Goal: Task Accomplishment & Management: Use online tool/utility

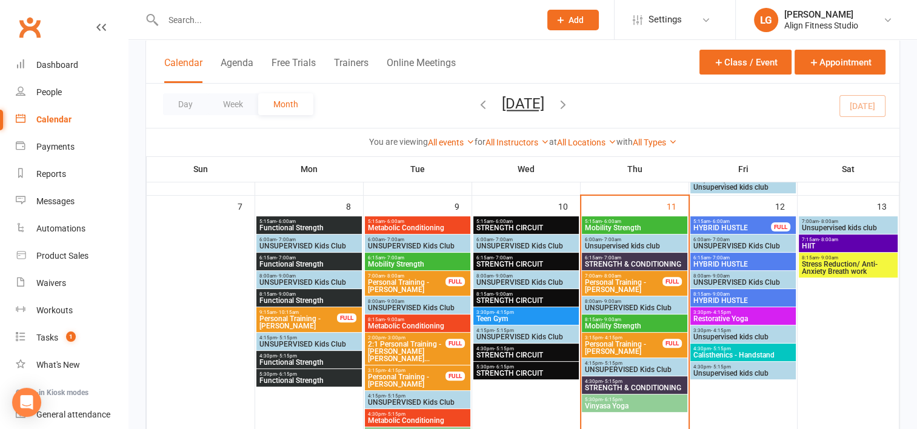
scroll to position [300, 0]
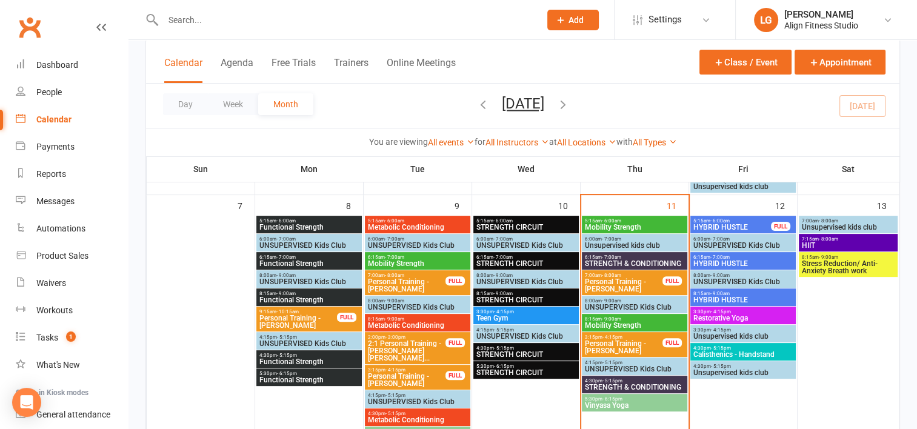
drag, startPoint x: 723, startPoint y: 230, endPoint x: 729, endPoint y: 228, distance: 6.5
click at [729, 228] on span "HYBRID HUSTLE" at bounding box center [731, 227] width 79 height 7
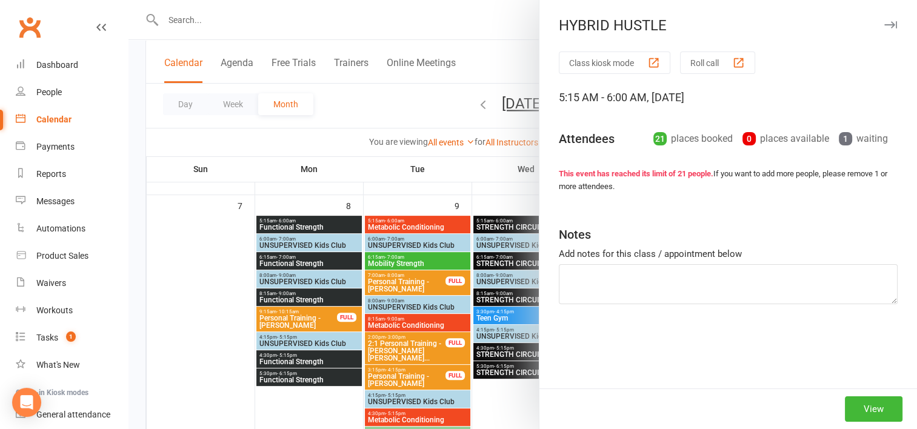
click at [729, 228] on div "Notes" at bounding box center [728, 232] width 339 height 30
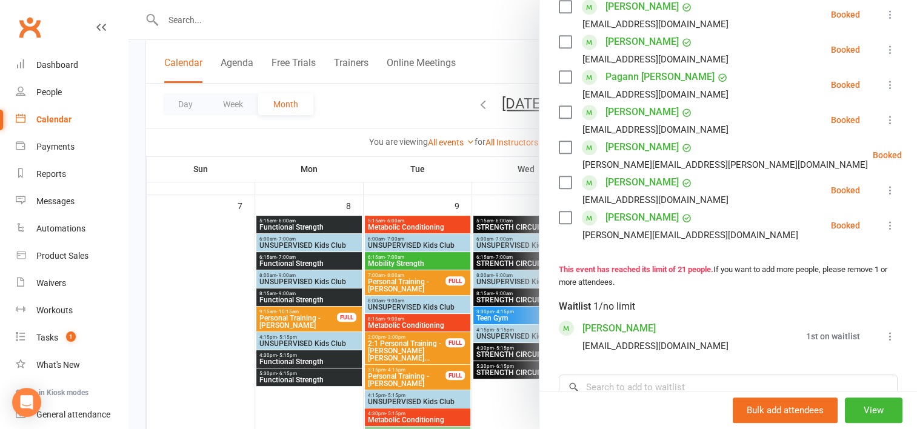
scroll to position [757, 0]
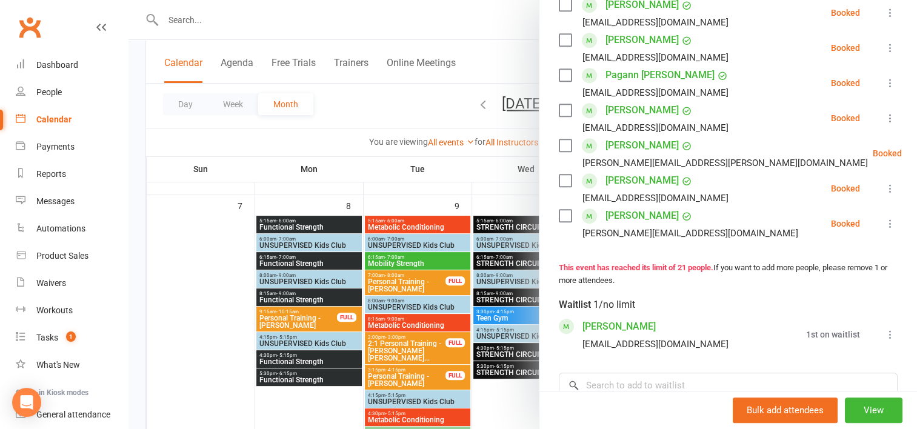
click at [496, 168] on div at bounding box center [522, 214] width 788 height 429
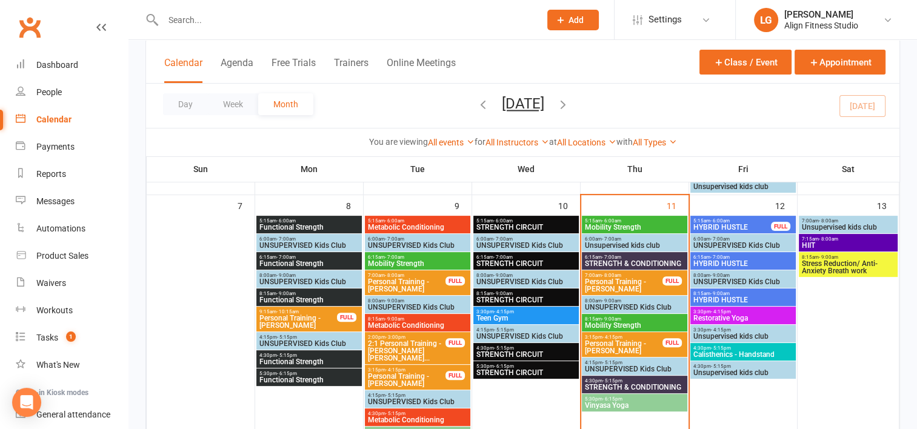
click at [705, 257] on span "6:15am - 7:00am" at bounding box center [742, 256] width 101 height 5
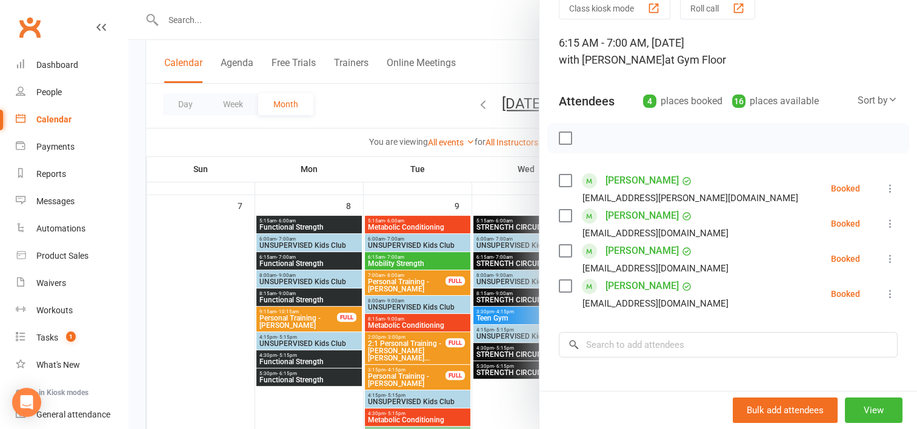
scroll to position [55, 0]
click at [502, 165] on div at bounding box center [522, 214] width 788 height 429
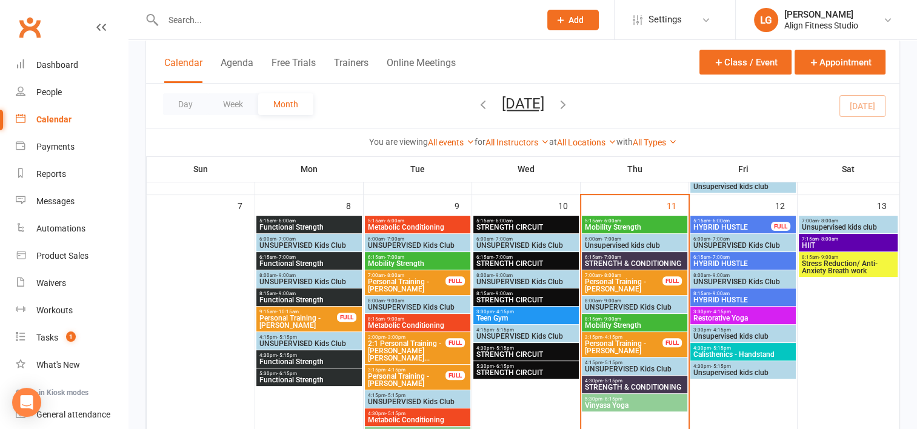
click at [742, 293] on span "8:15am - 9:00am" at bounding box center [742, 293] width 101 height 5
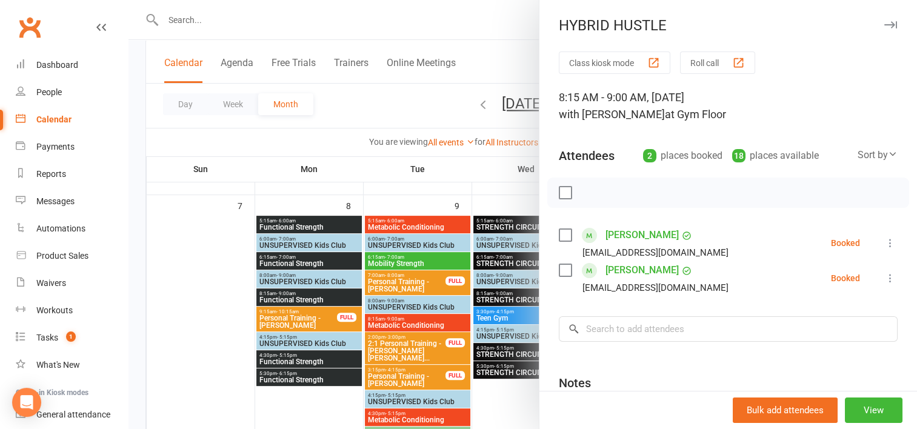
click at [513, 187] on div at bounding box center [522, 214] width 788 height 429
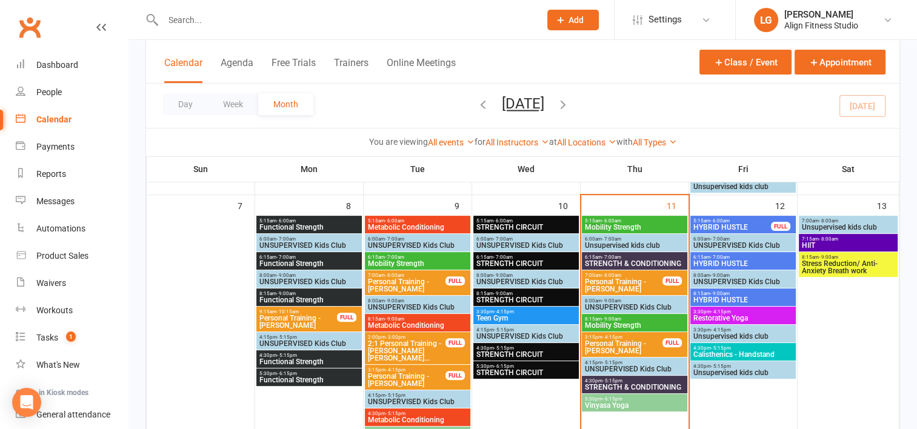
click at [729, 311] on span "3:30pm - 4:15pm" at bounding box center [742, 311] width 101 height 5
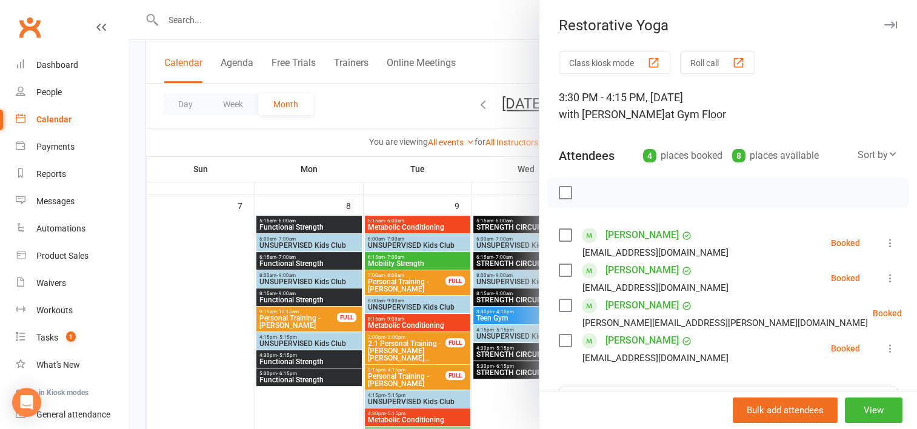
click at [491, 164] on div at bounding box center [522, 214] width 788 height 429
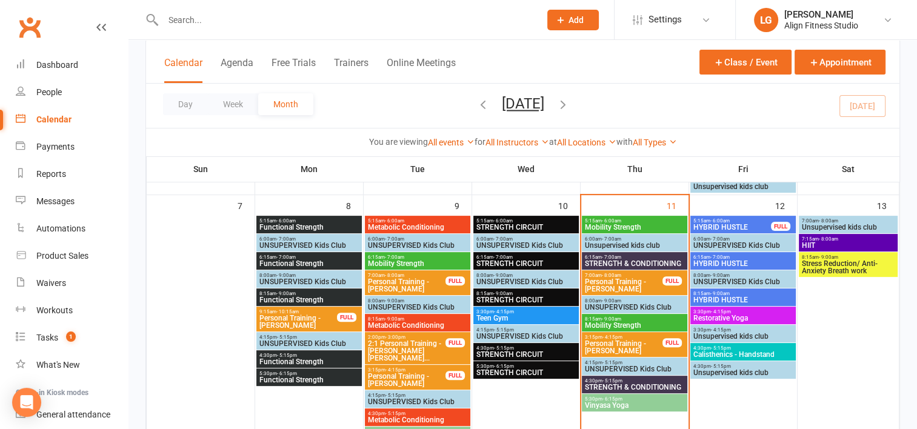
click at [748, 351] on span "Calisthenics - Handstand" at bounding box center [742, 354] width 101 height 7
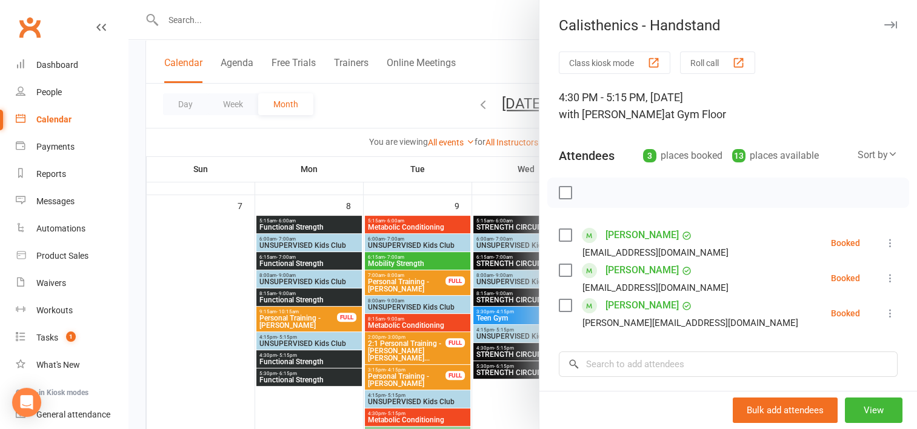
click at [489, 172] on div at bounding box center [522, 214] width 788 height 429
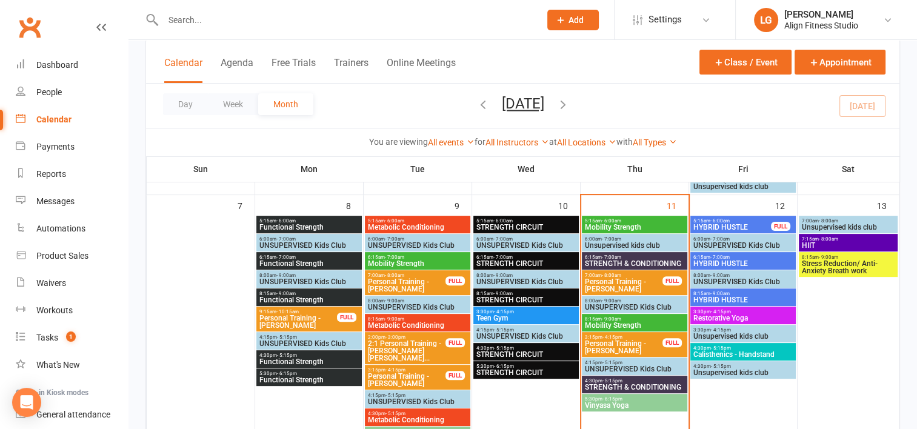
click at [836, 257] on span "- 9:00am" at bounding box center [827, 256] width 19 height 5
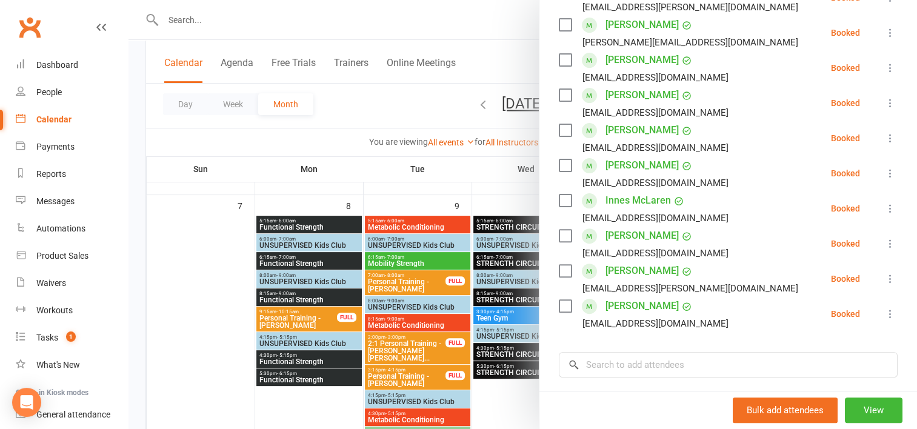
scroll to position [356, 0]
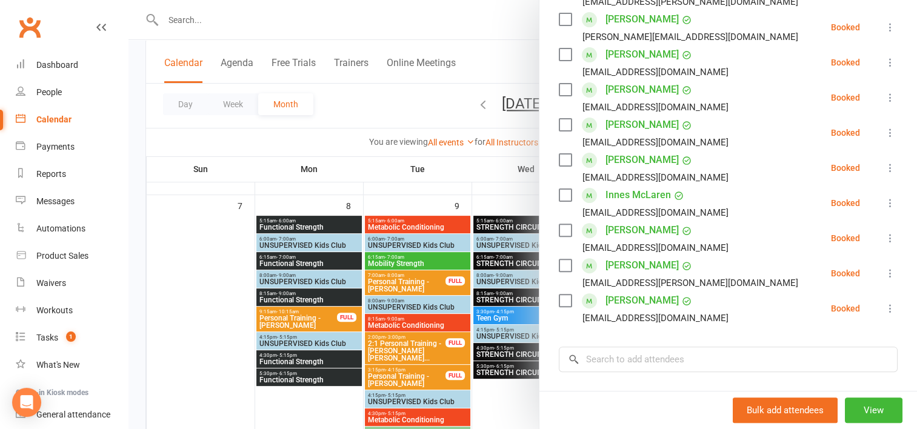
click at [476, 177] on div at bounding box center [522, 214] width 788 height 429
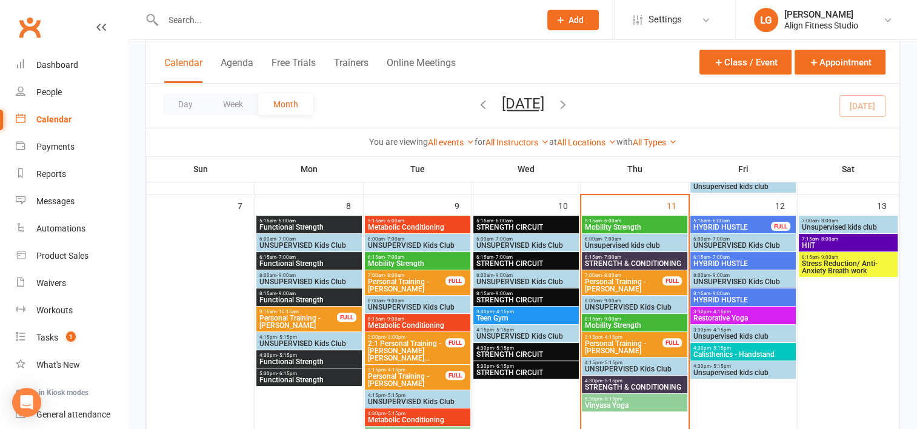
click at [821, 240] on span "- 8:00am" at bounding box center [827, 238] width 19 height 5
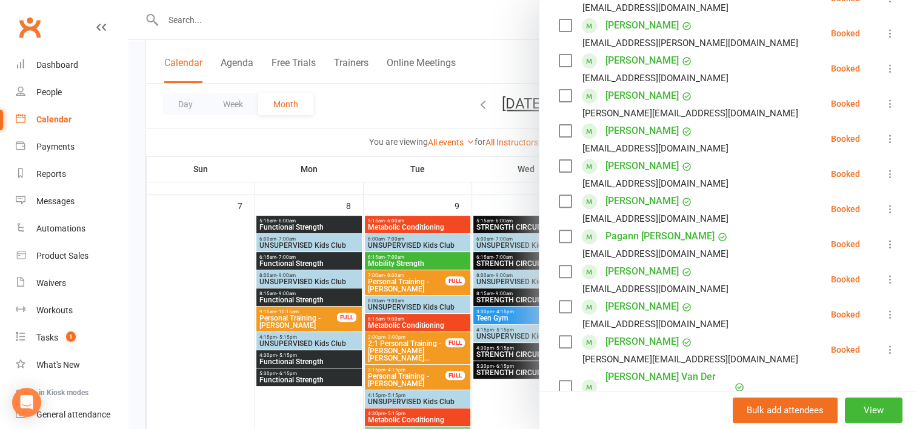
scroll to position [434, 0]
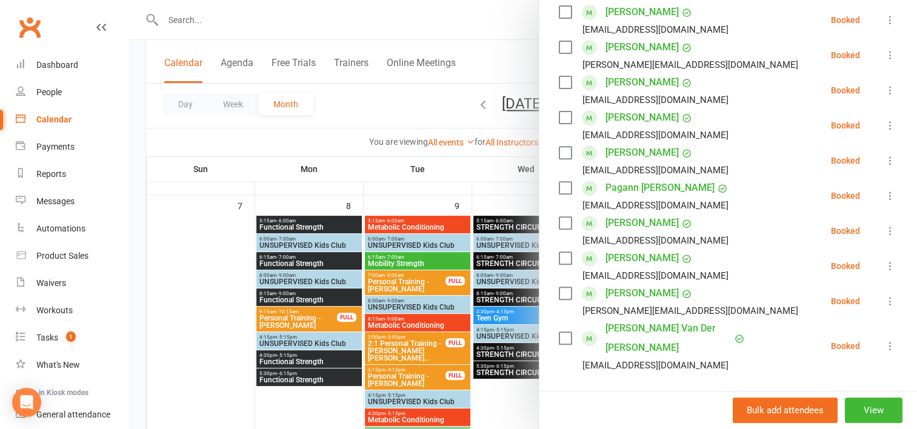
click at [395, 164] on div at bounding box center [522, 214] width 788 height 429
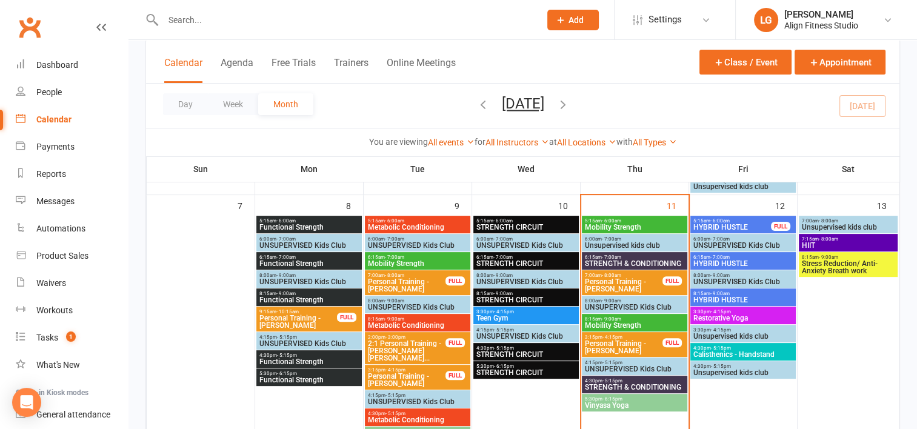
click at [609, 399] on span "- 6:15pm" at bounding box center [612, 398] width 20 height 5
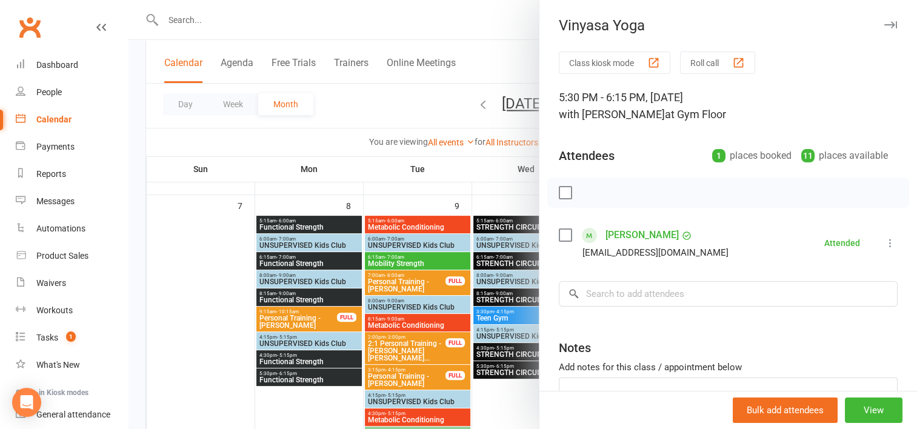
click at [502, 208] on div at bounding box center [522, 214] width 788 height 429
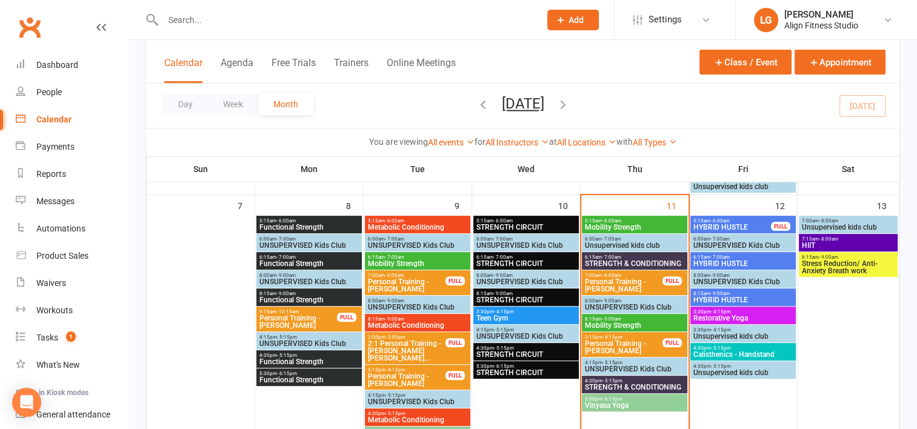
click at [618, 380] on span "- 5:15pm" at bounding box center [612, 380] width 20 height 5
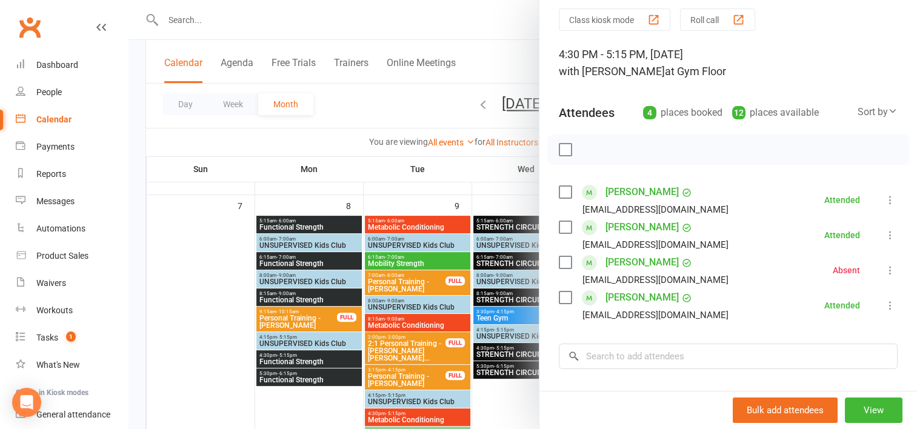
scroll to position [44, 0]
click at [491, 165] on div at bounding box center [522, 214] width 788 height 429
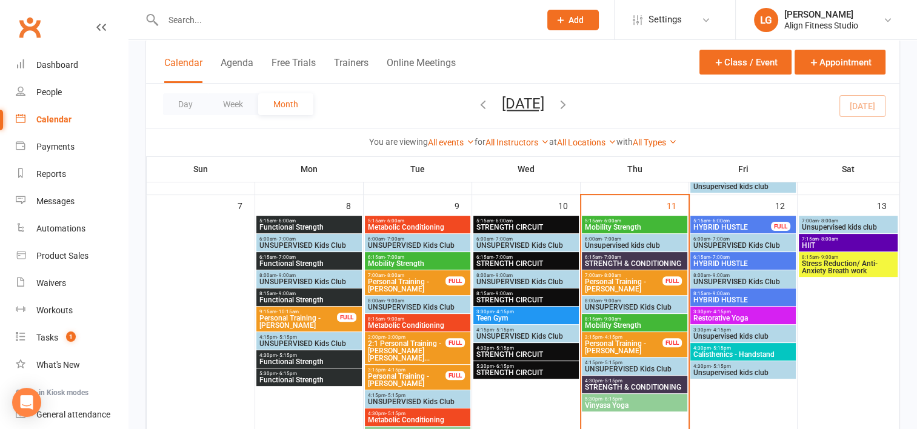
click at [615, 348] on span "Personal Training - Laine Ellis" at bounding box center [623, 347] width 79 height 15
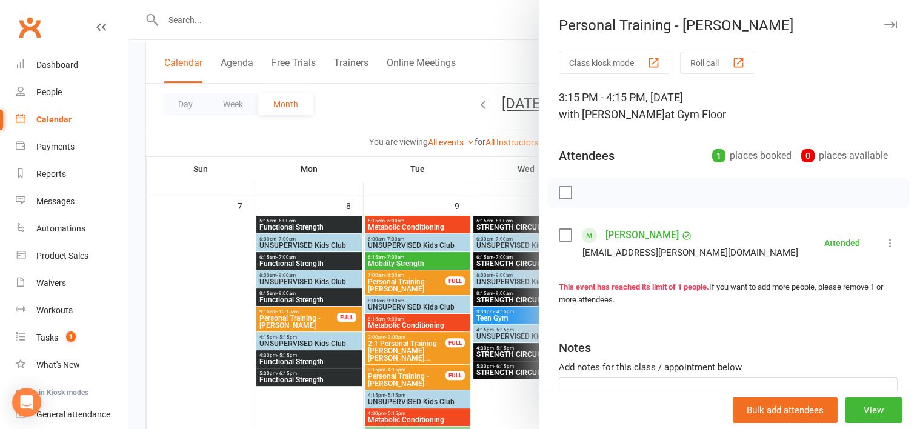
click at [491, 210] on div at bounding box center [522, 214] width 788 height 429
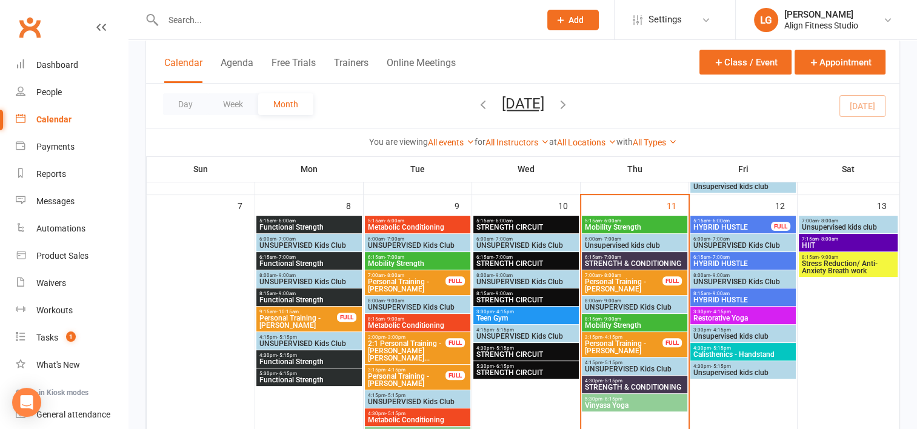
click at [612, 279] on span "Personal Training - Debbie Barrington" at bounding box center [623, 285] width 79 height 15
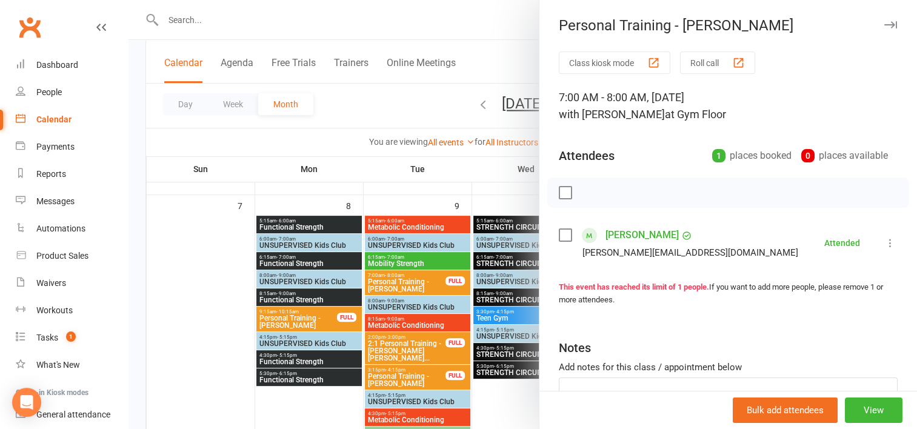
click at [493, 207] on div at bounding box center [522, 214] width 788 height 429
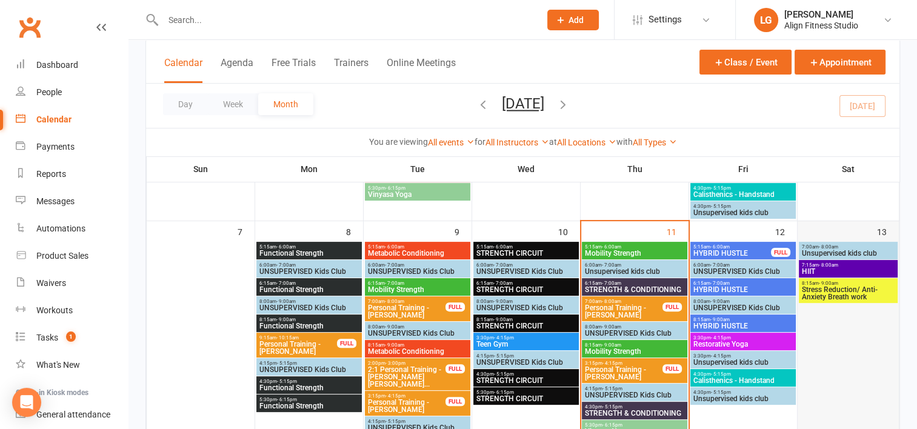
scroll to position [271, 0]
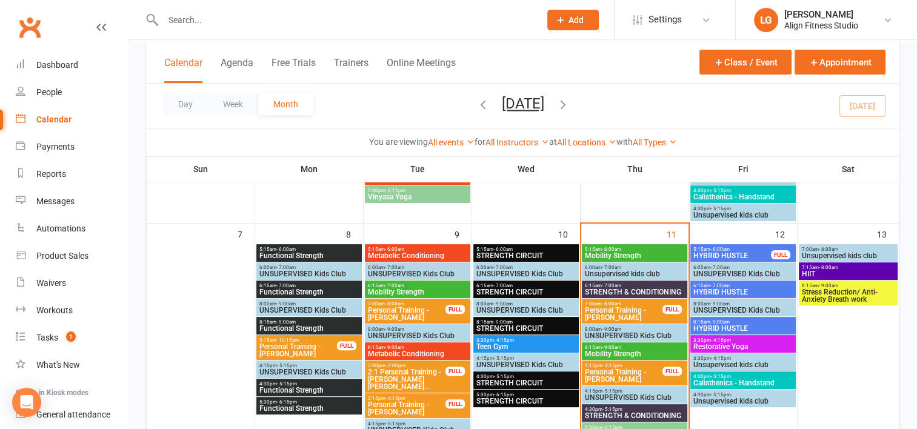
click at [230, 24] on input "text" at bounding box center [345, 20] width 372 height 17
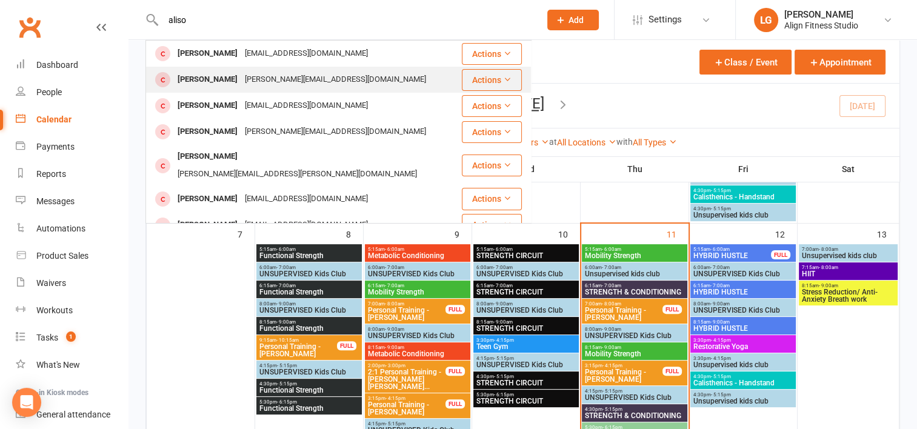
type input "aliso"
click at [244, 86] on div "brett.cattleco@bigpond.com" at bounding box center [335, 80] width 188 height 18
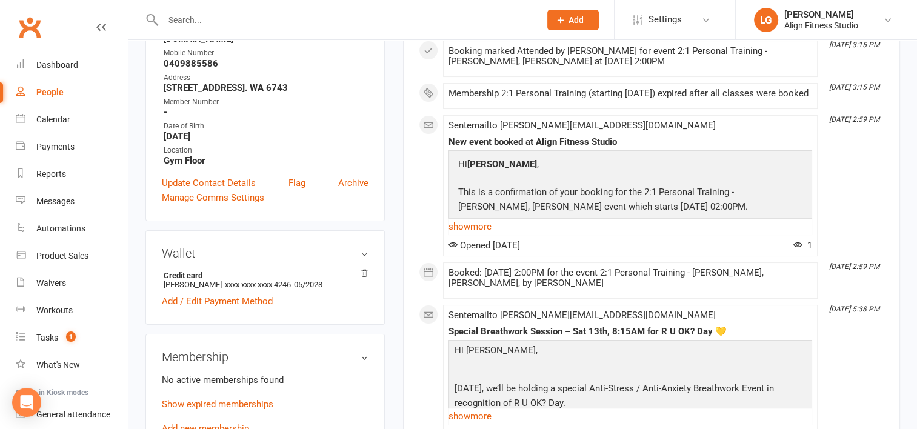
scroll to position [305, 0]
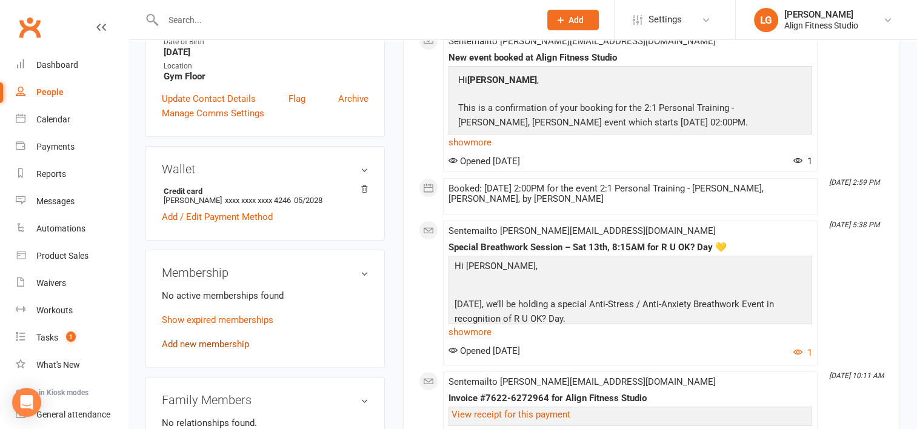
click at [196, 346] on link "Add new membership" at bounding box center [205, 344] width 87 height 11
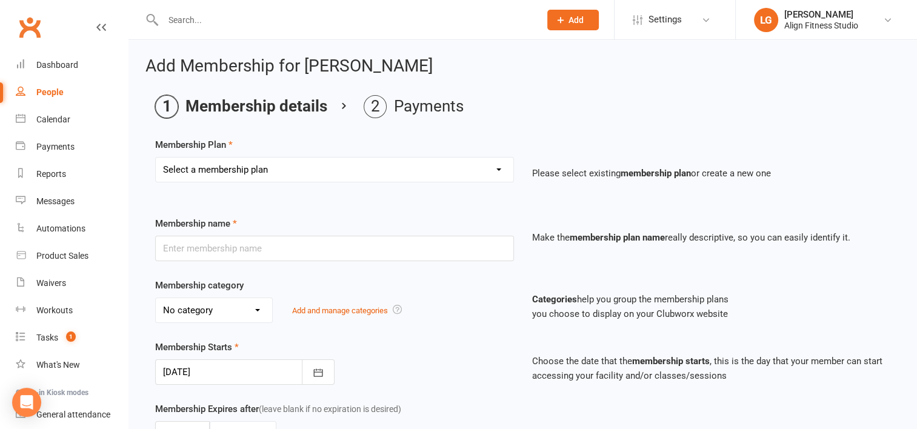
click at [236, 167] on select "Select a membership plan Create new Membership Plan RESULTS RESULTS FIFO RESULT…" at bounding box center [334, 170] width 357 height 24
select select "10"
click at [156, 158] on select "Select a membership plan Create new Membership Plan RESULTS RESULTS FIFO RESULT…" at bounding box center [334, 170] width 357 height 24
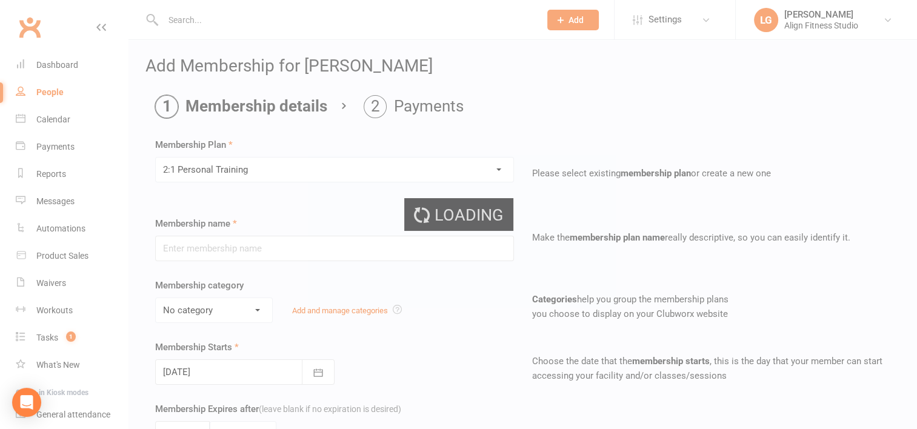
type input "2:1 Personal Training"
select select "10"
type input "6"
select select "2"
type input "1"
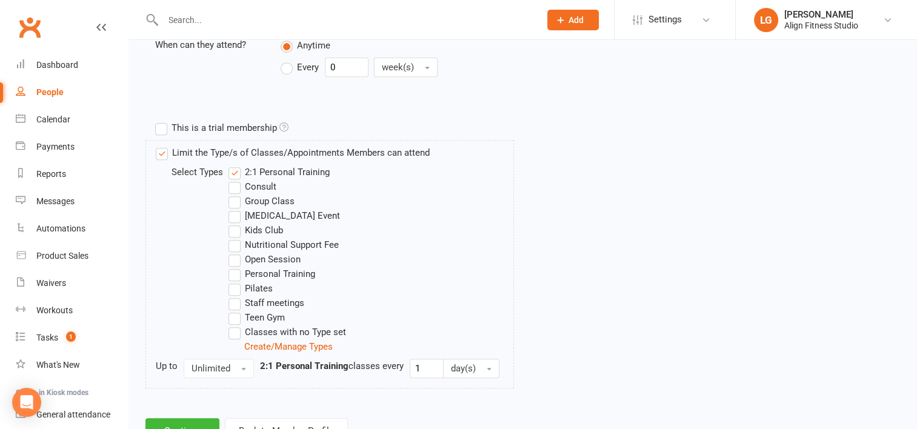
scroll to position [558, 0]
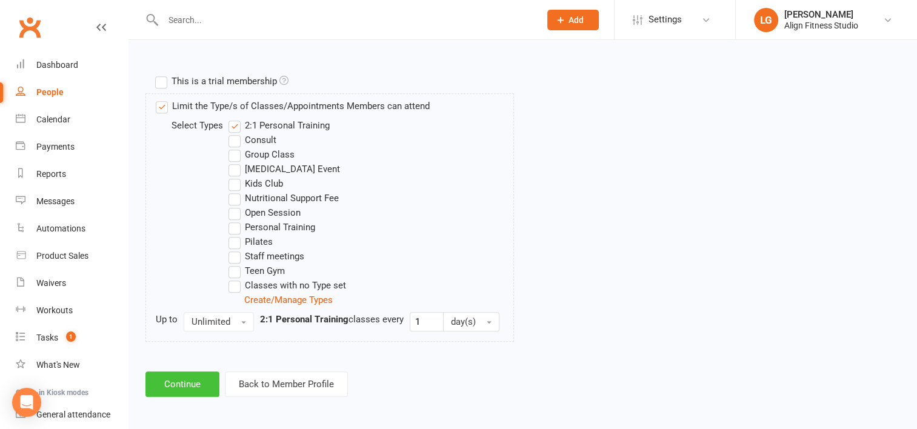
click at [186, 378] on button "Continue" at bounding box center [182, 383] width 74 height 25
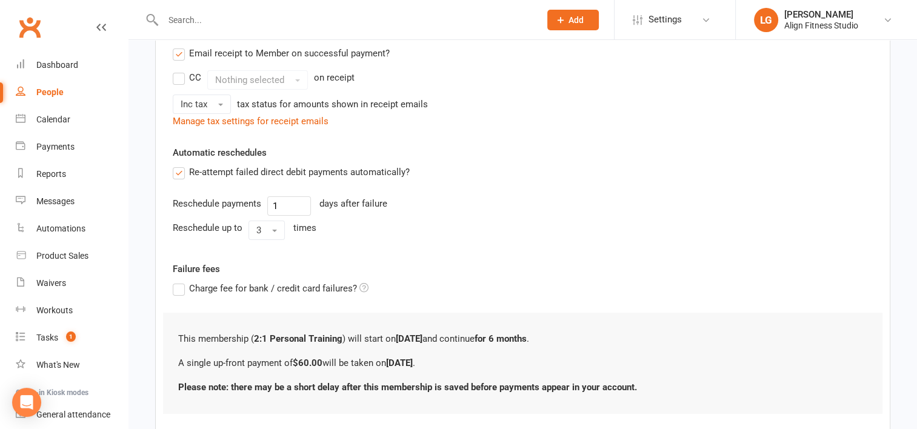
scroll to position [326, 0]
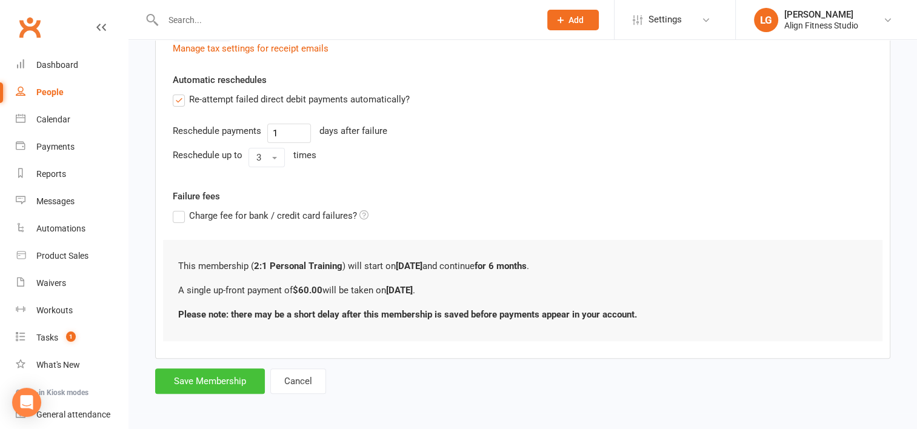
click at [221, 383] on button "Save Membership" at bounding box center [210, 380] width 110 height 25
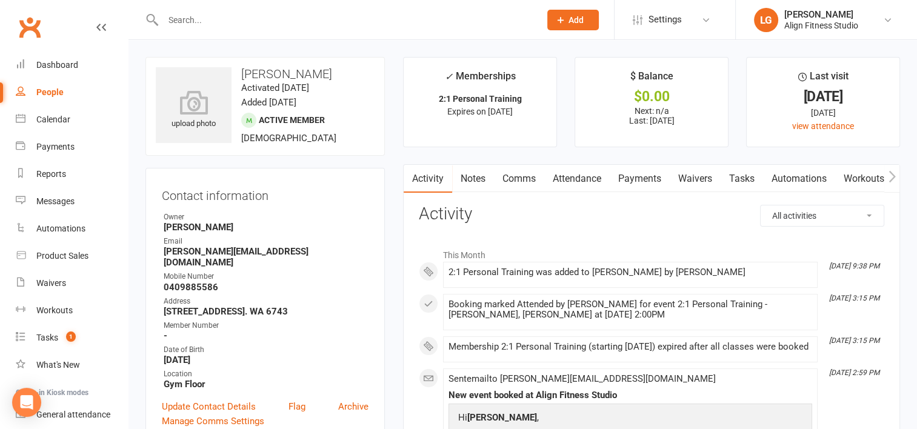
click at [216, 18] on input "text" at bounding box center [345, 20] width 372 height 17
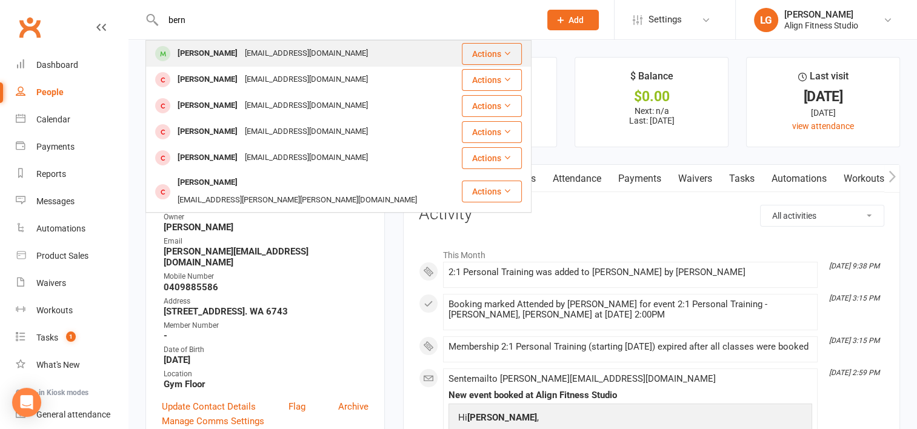
type input "bern"
click at [241, 57] on div "Bernice Spackman" at bounding box center [207, 54] width 67 height 18
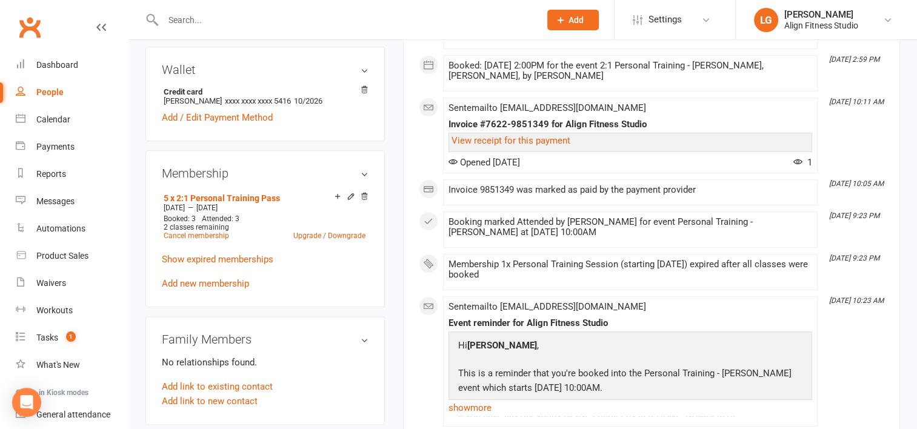
scroll to position [419, 0]
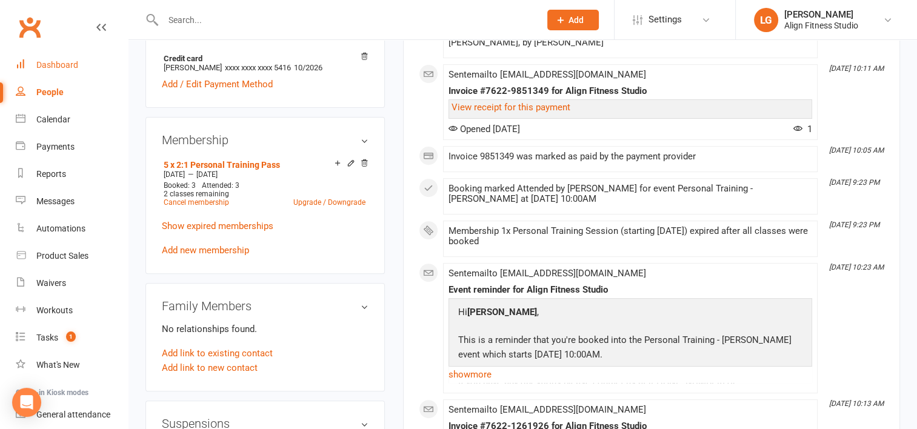
click at [65, 61] on div "Dashboard" at bounding box center [57, 65] width 42 height 10
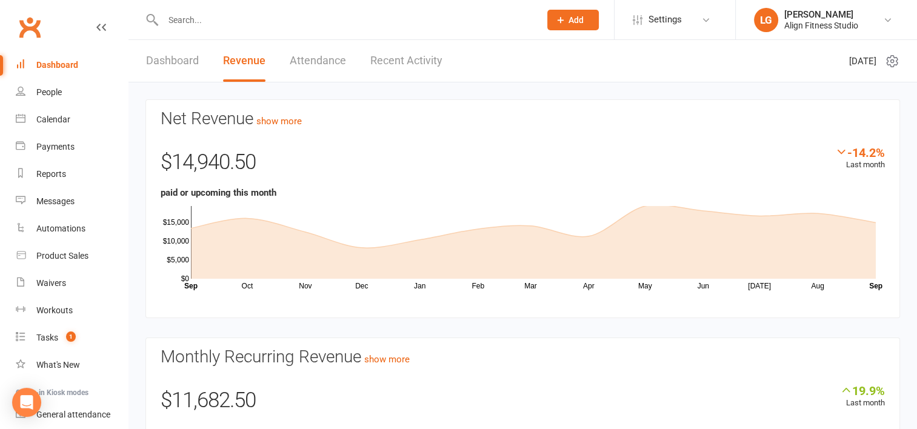
click at [185, 58] on link "Dashboard" at bounding box center [172, 61] width 53 height 42
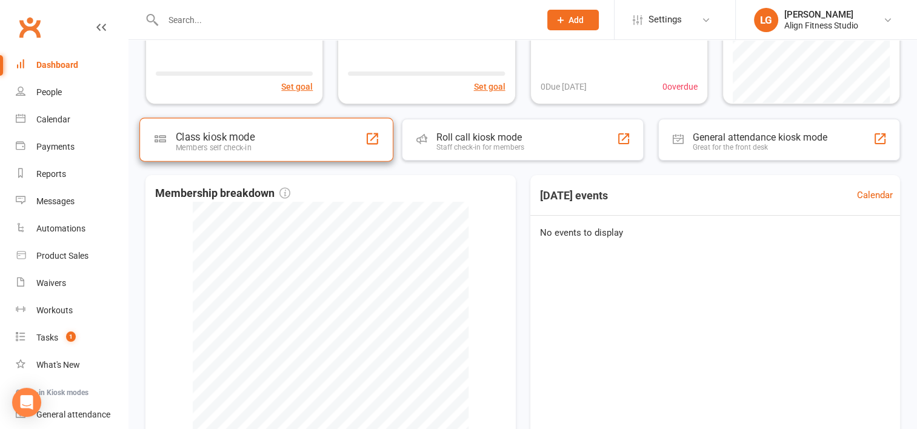
scroll to position [245, 0]
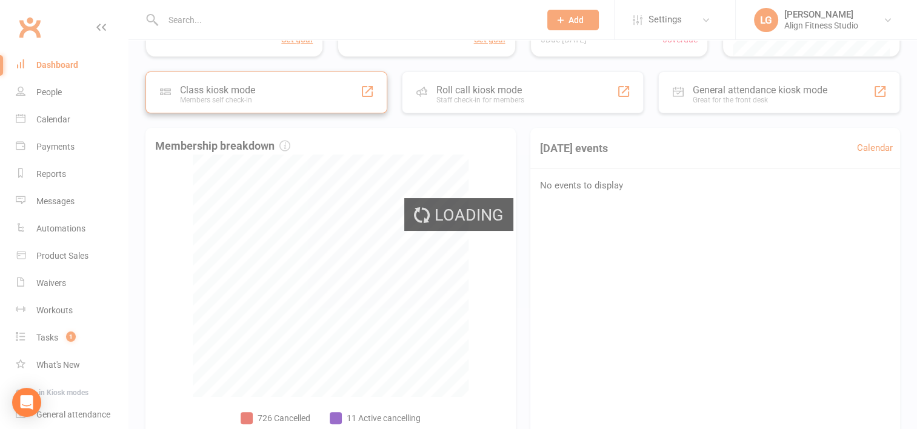
select select "no_trial"
select select "100"
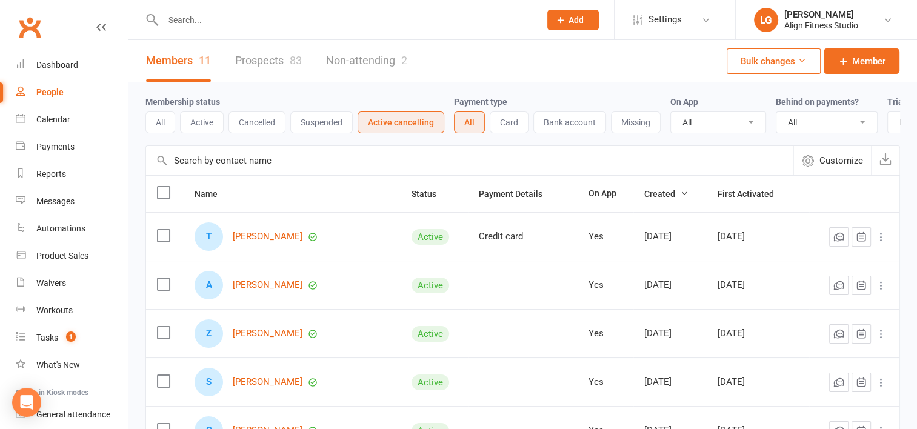
click at [197, 117] on button "Active" at bounding box center [202, 122] width 44 height 22
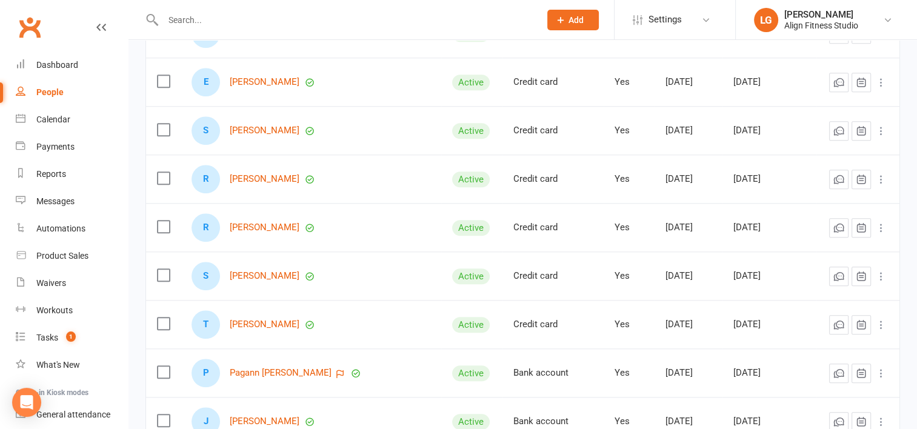
scroll to position [1076, 0]
click at [228, 15] on input "text" at bounding box center [345, 20] width 372 height 17
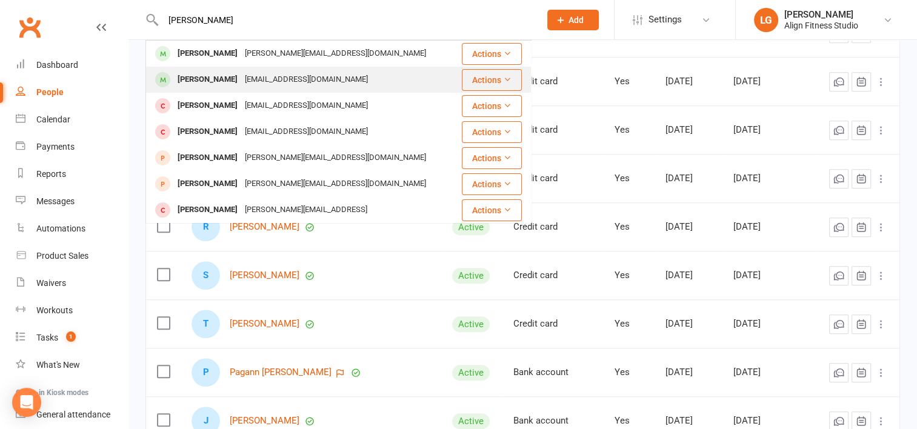
type input "hann"
click at [224, 72] on div "Hannah Lethlean" at bounding box center [207, 80] width 67 height 18
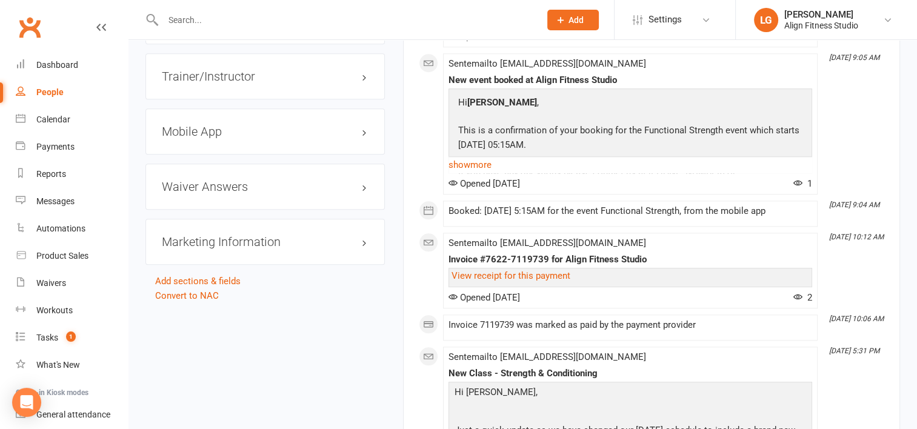
scroll to position [1146, 0]
click at [49, 124] on link "Calendar" at bounding box center [72, 119] width 112 height 27
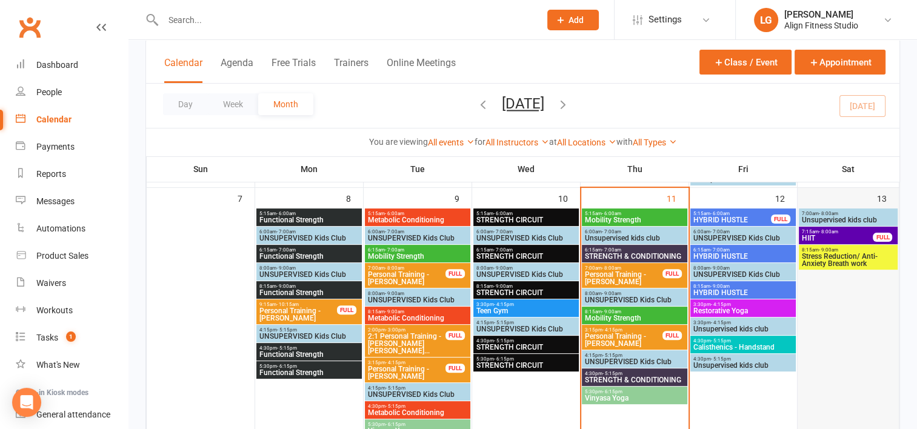
scroll to position [308, 0]
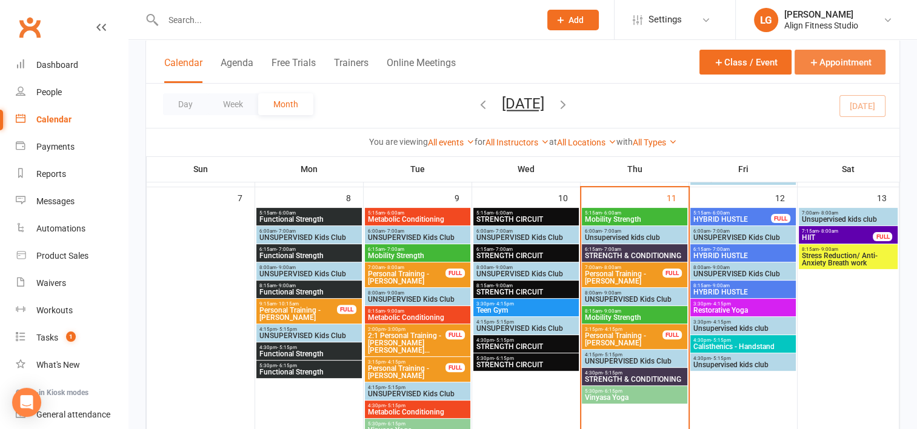
click at [829, 62] on button "Appointment" at bounding box center [839, 62] width 91 height 25
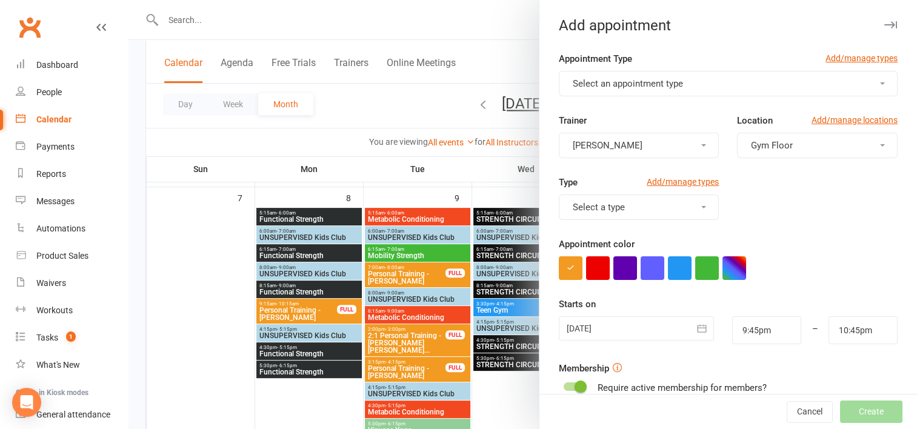
click at [679, 85] on button "Select an appointment type" at bounding box center [728, 83] width 339 height 25
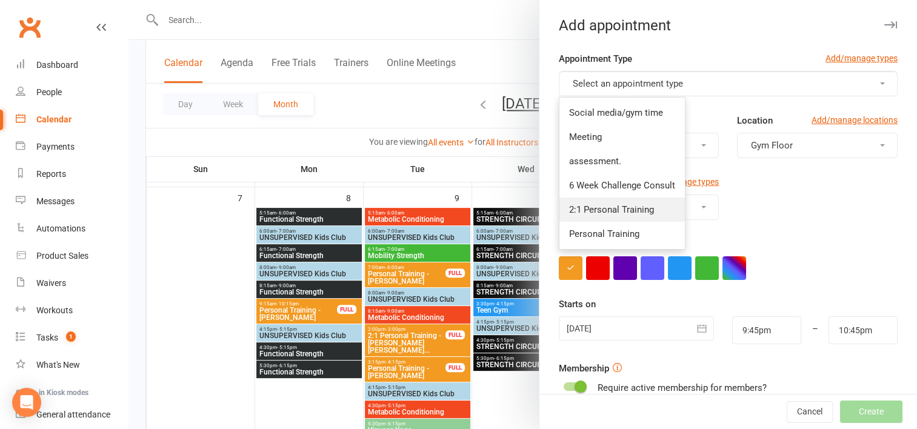
click at [582, 213] on span "2:1 Personal Training" at bounding box center [611, 209] width 85 height 11
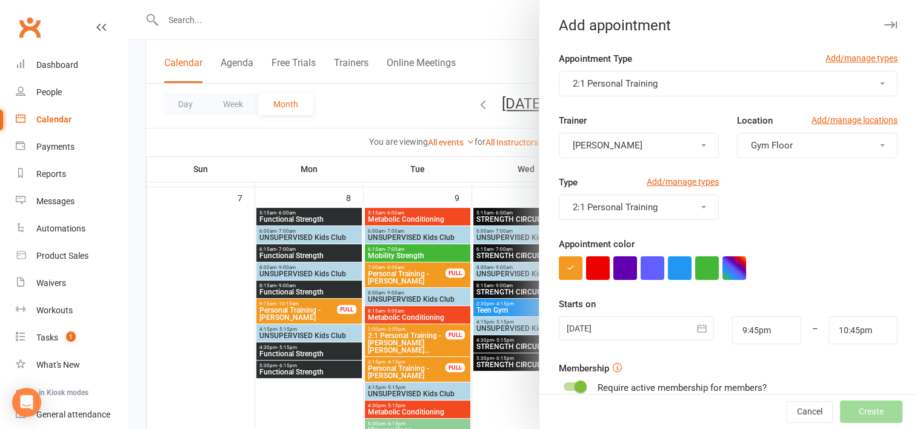
click at [648, 150] on button "[PERSON_NAME]" at bounding box center [639, 145] width 161 height 25
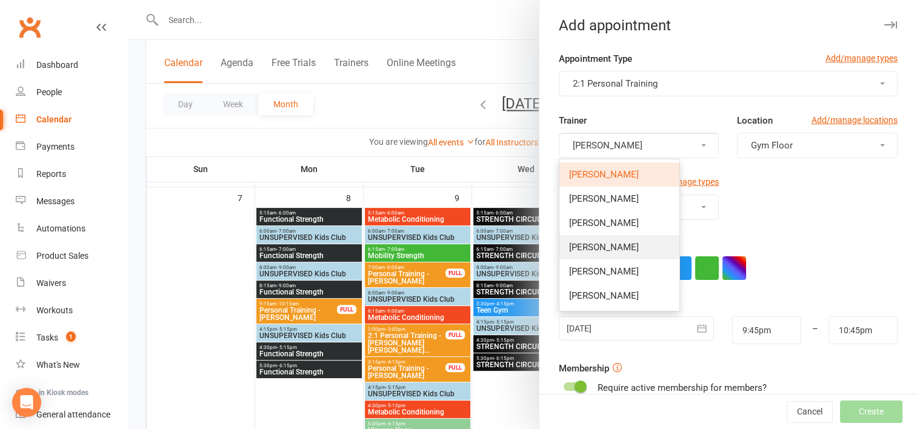
click at [600, 248] on span "Wil barker" at bounding box center [604, 247] width 70 height 11
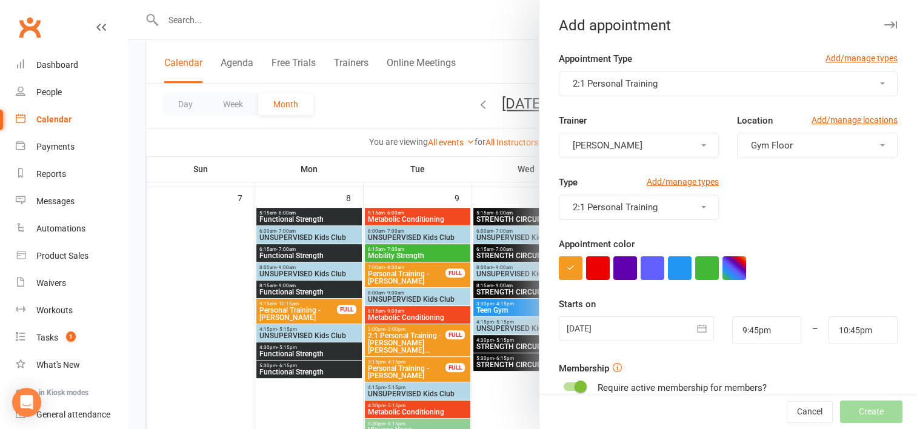
click at [662, 333] on div at bounding box center [636, 328] width 155 height 24
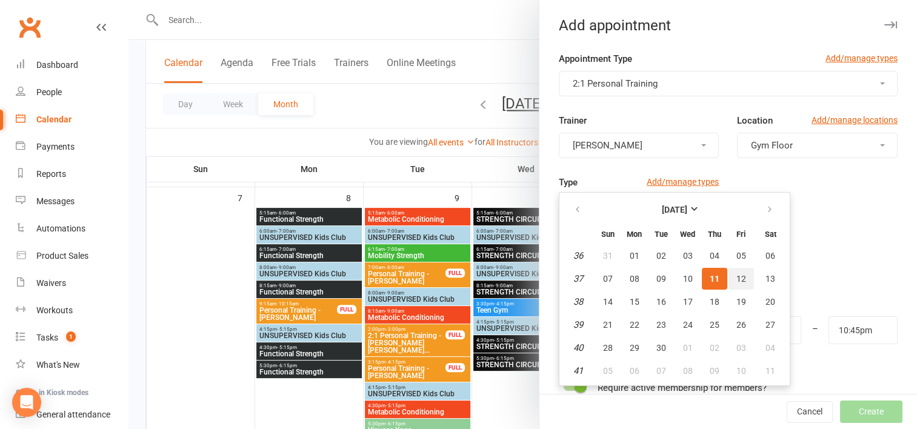
click at [736, 274] on span "12" at bounding box center [741, 279] width 10 height 10
type input "12 Sep 2025"
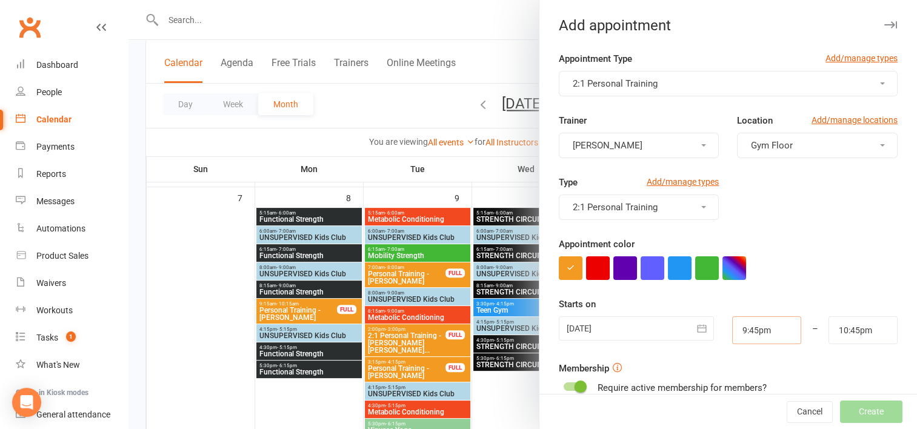
click at [737, 321] on input "9:45pm" at bounding box center [766, 330] width 69 height 28
type input "10:00pm"
type input "11:00pm"
click at [748, 274] on li "10:00pm" at bounding box center [761, 271] width 58 height 18
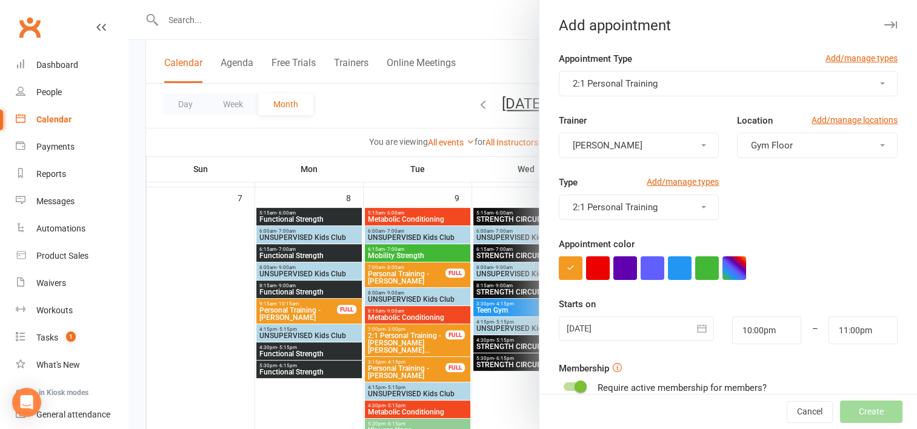
click at [490, 167] on div at bounding box center [522, 214] width 788 height 429
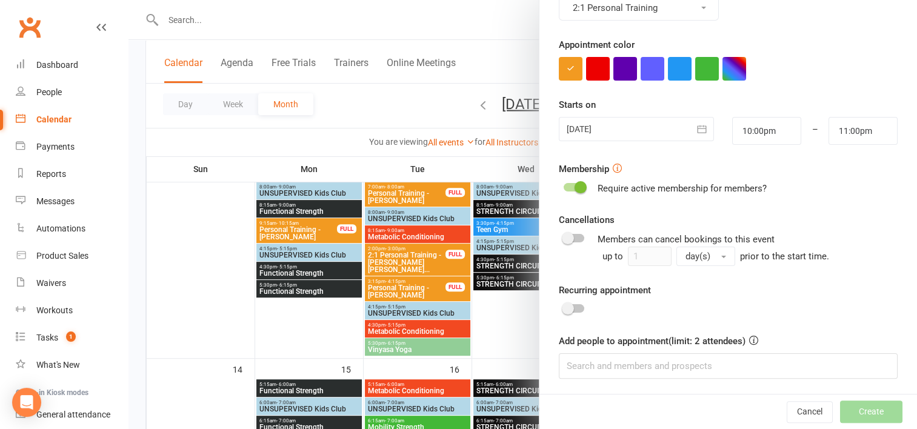
scroll to position [390, 0]
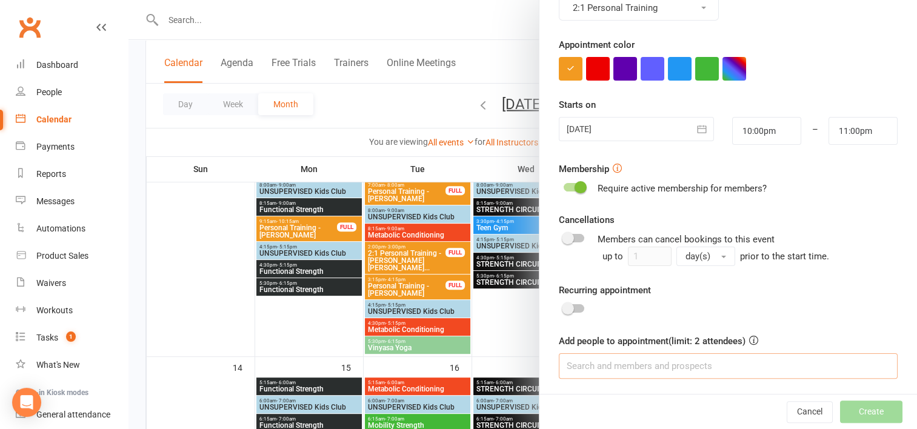
click at [583, 363] on input at bounding box center [728, 365] width 339 height 25
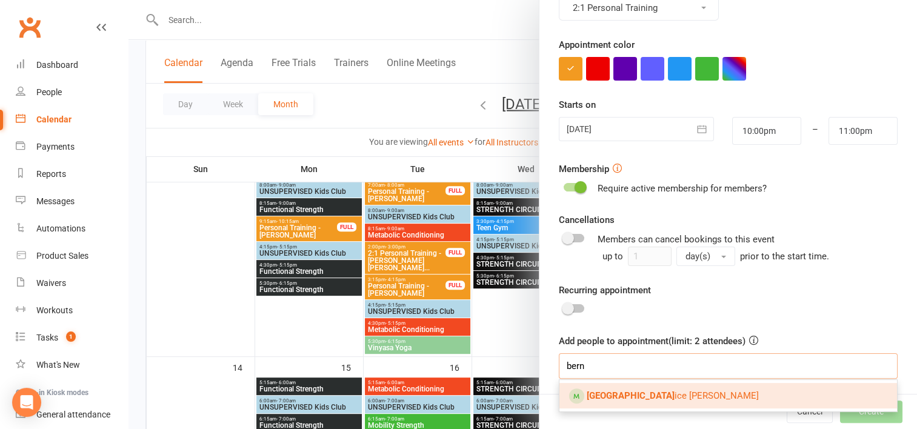
type input "bern"
click at [603, 398] on span "Bern ice Spackman" at bounding box center [672, 395] width 172 height 11
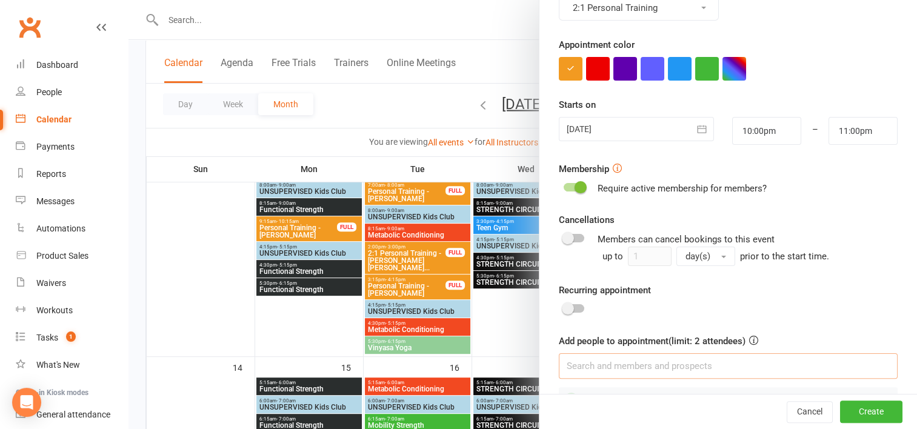
click at [574, 363] on input at bounding box center [728, 365] width 339 height 25
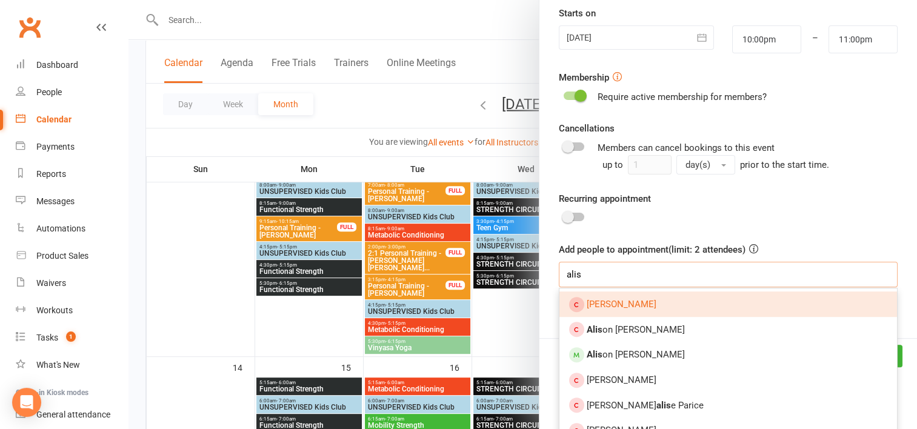
scroll to position [298, 0]
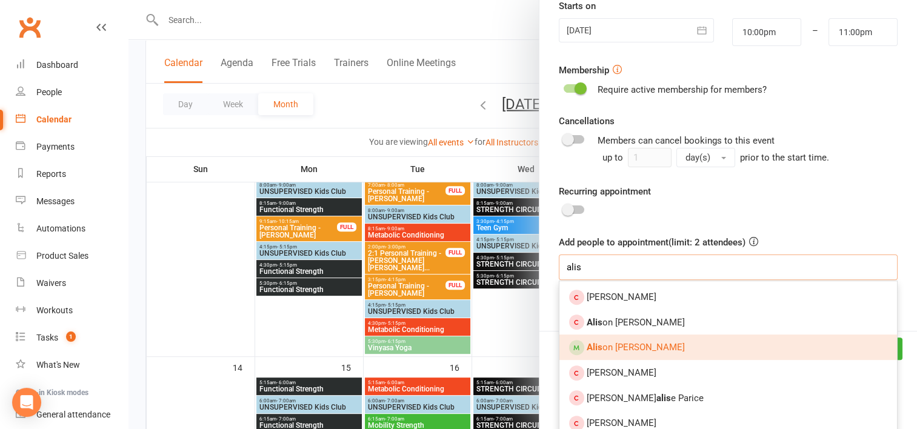
type input "alis"
click at [617, 352] on link "Alis on Brett" at bounding box center [727, 346] width 337 height 25
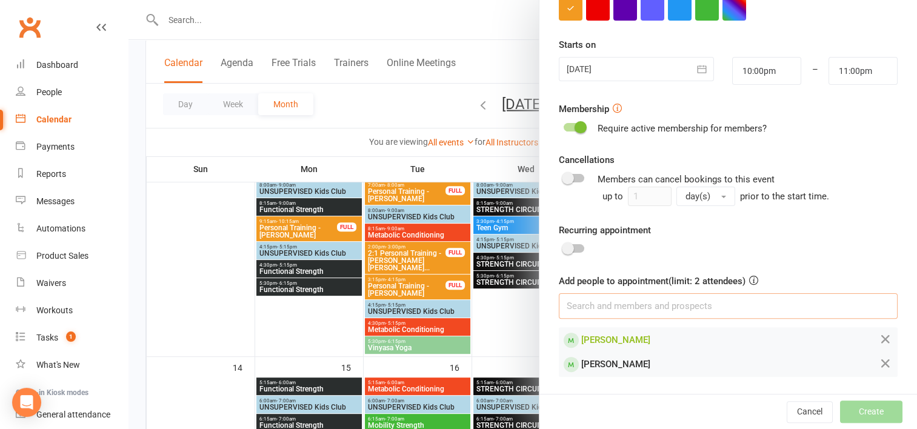
scroll to position [257, 0]
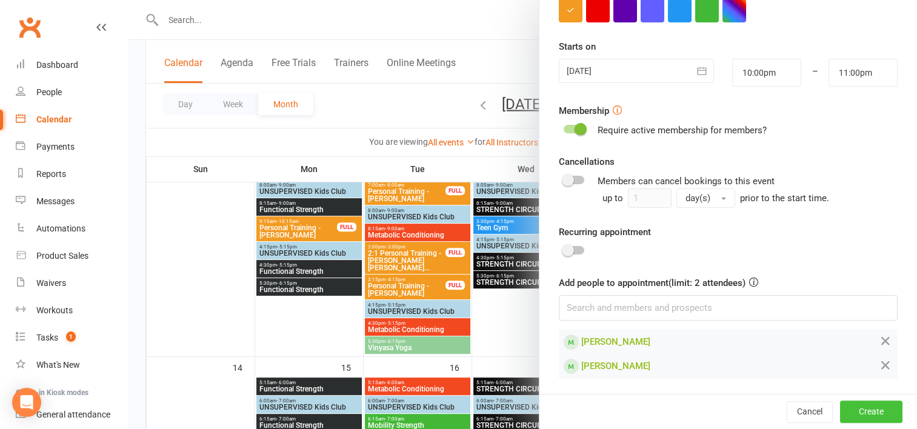
click at [851, 406] on button "Create" at bounding box center [871, 412] width 62 height 22
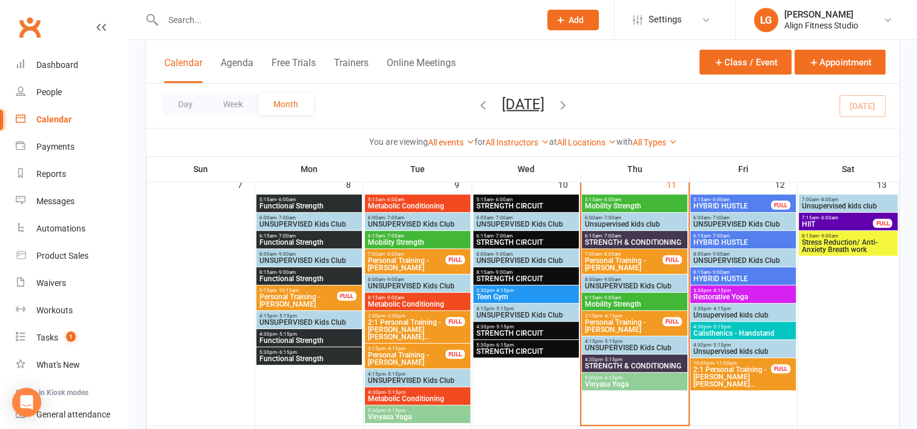
scroll to position [314, 0]
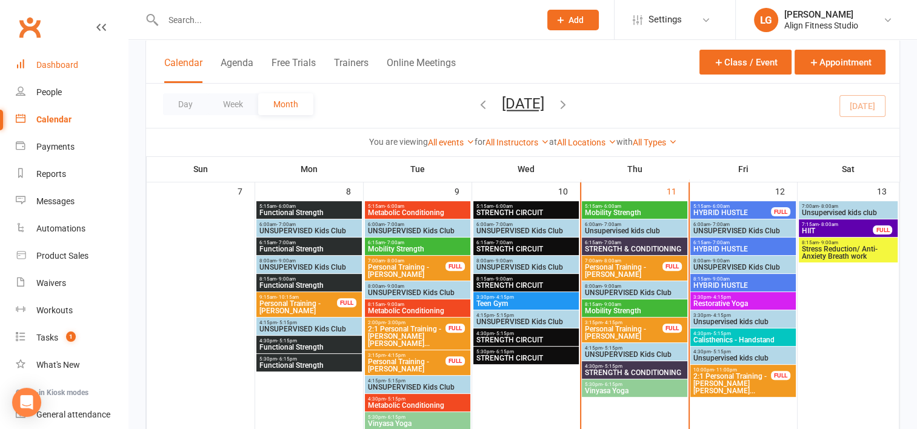
click at [63, 62] on div "Dashboard" at bounding box center [57, 65] width 42 height 10
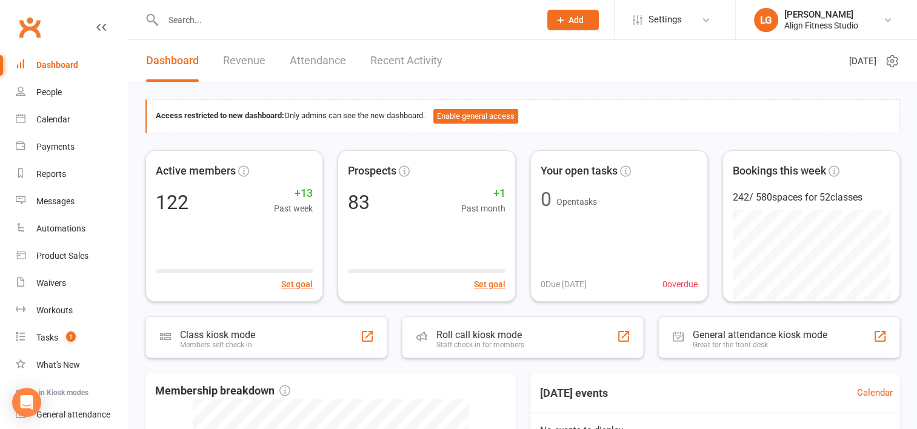
click at [244, 55] on link "Revenue" at bounding box center [244, 61] width 42 height 42
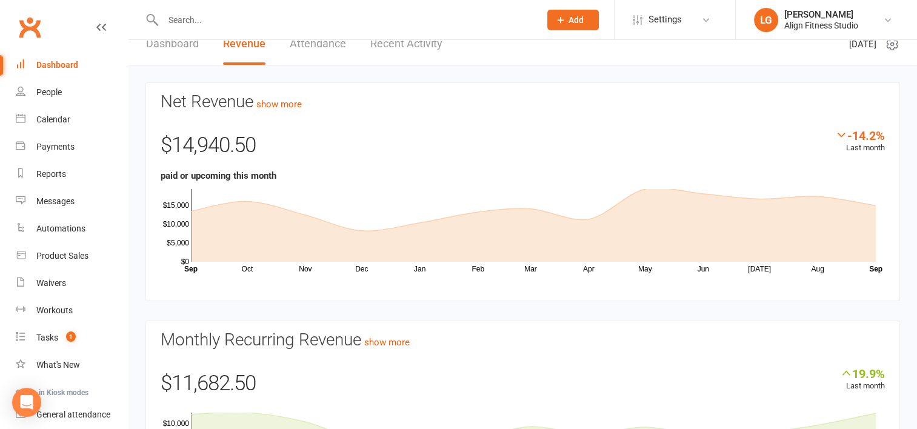
scroll to position [78, 0]
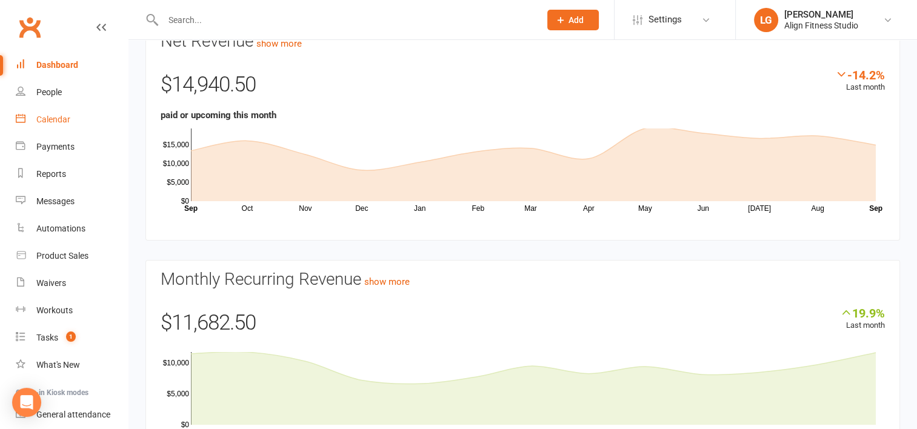
click at [60, 119] on div "Calendar" at bounding box center [53, 119] width 34 height 10
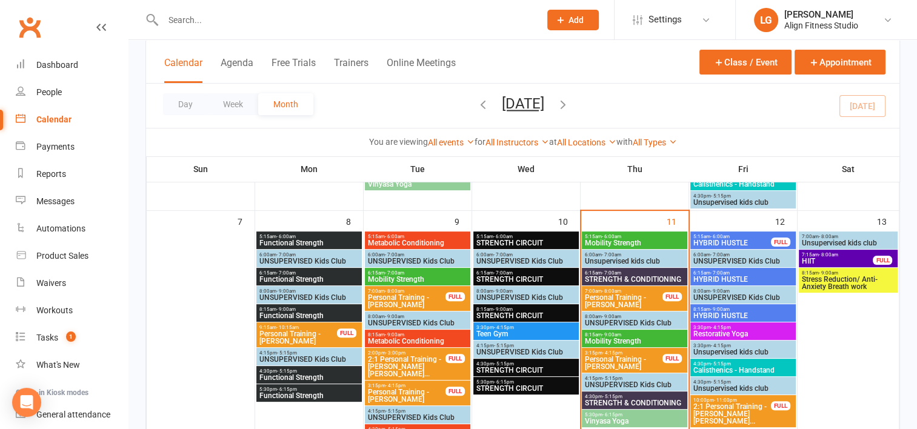
scroll to position [307, 0]
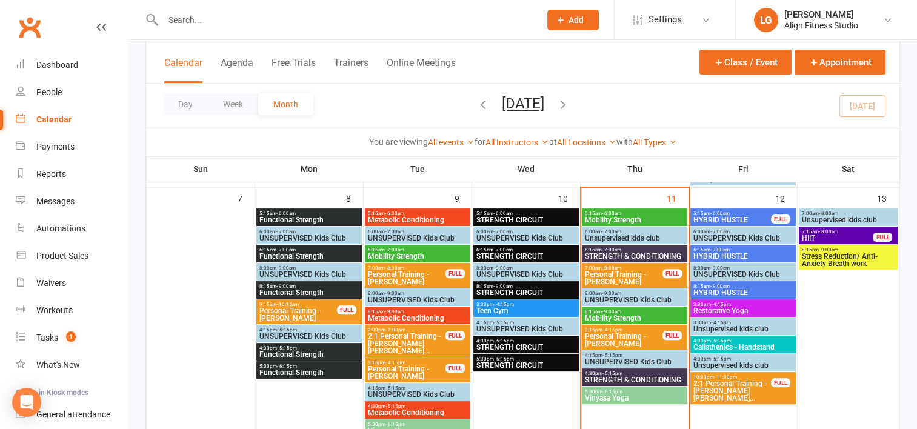
click at [717, 305] on span "- 4:15pm" at bounding box center [721, 304] width 20 height 5
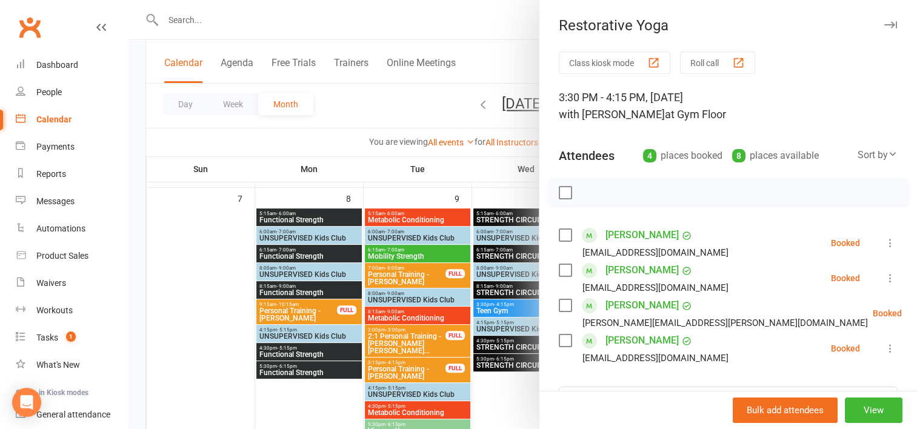
scroll to position [36, 0]
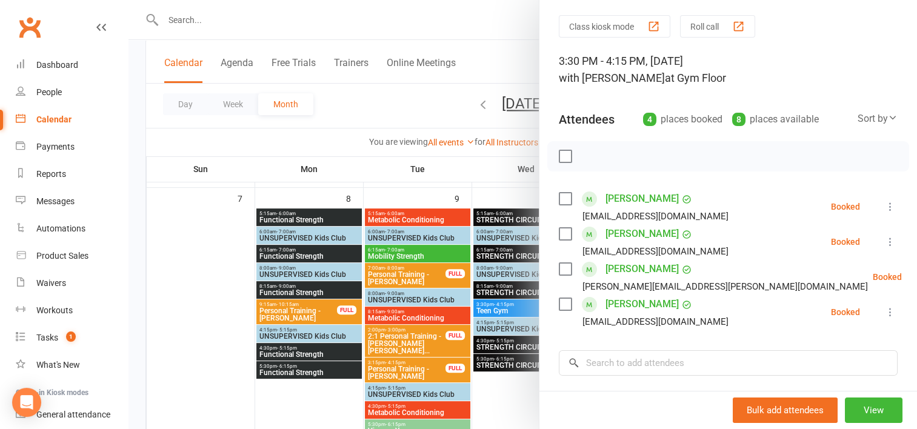
click at [459, 174] on div at bounding box center [522, 214] width 788 height 429
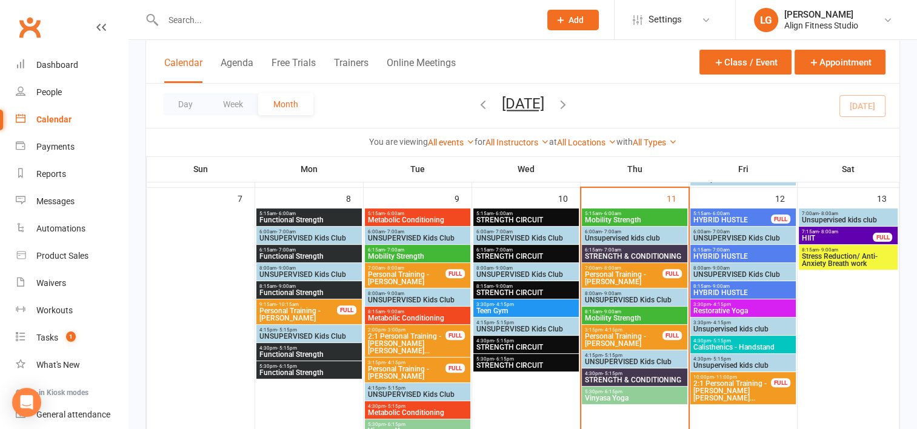
click at [723, 344] on span "Calisthenics - Handstand" at bounding box center [742, 346] width 101 height 7
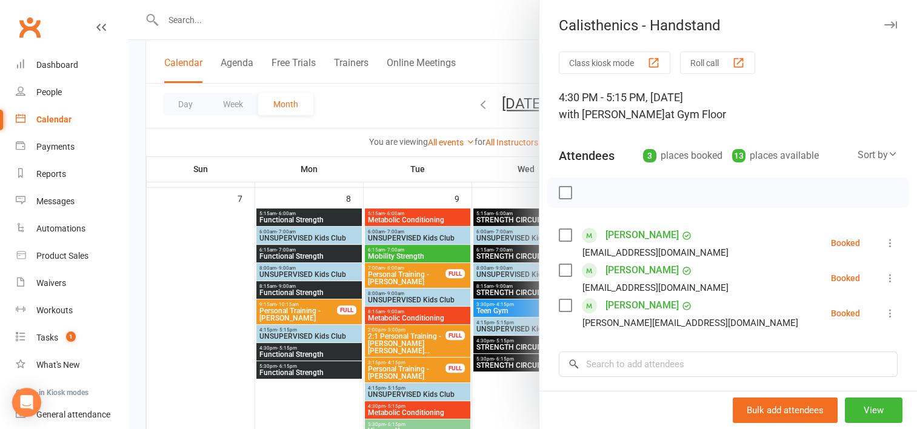
click at [506, 187] on div at bounding box center [522, 214] width 788 height 429
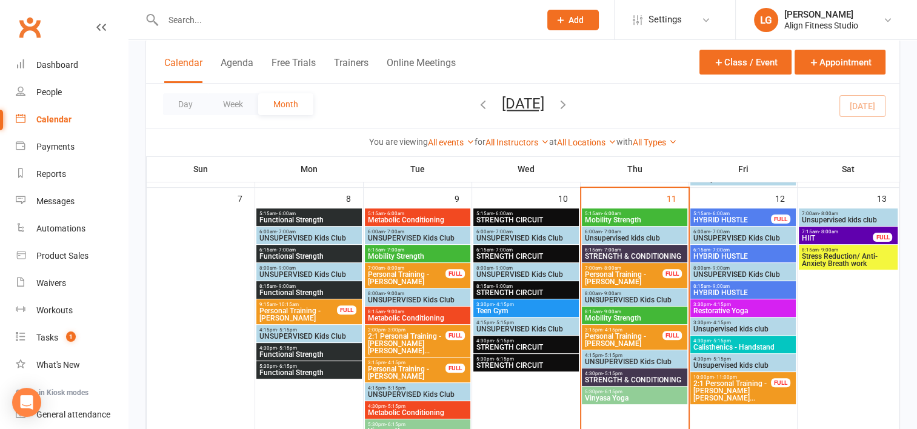
click at [717, 245] on div "6:15am - 7:00am HYBRID HUSTLE" at bounding box center [742, 254] width 105 height 18
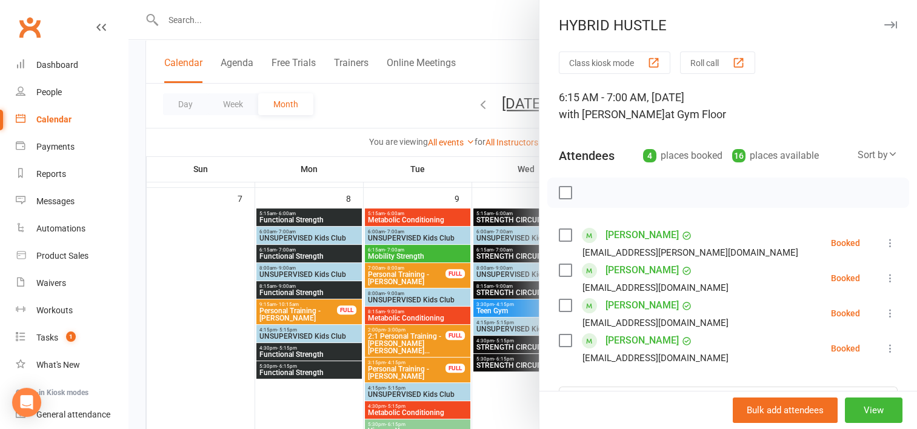
click at [388, 118] on div at bounding box center [522, 214] width 788 height 429
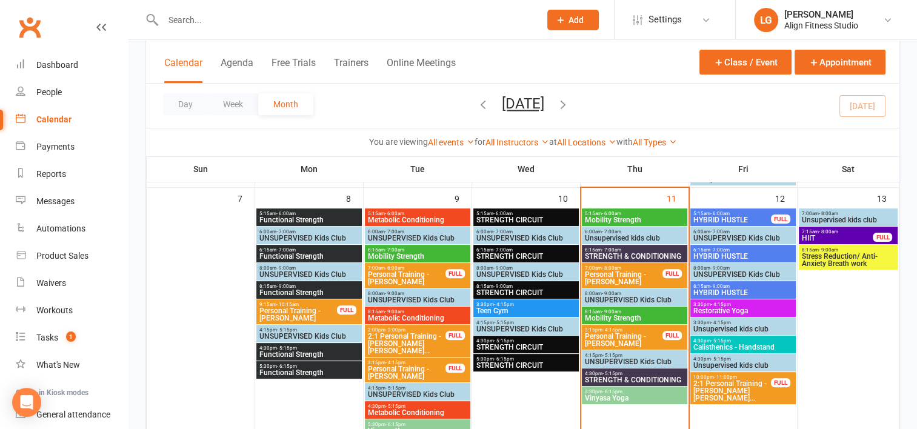
click at [720, 216] on span "HYBRID HUSTLE" at bounding box center [731, 219] width 79 height 7
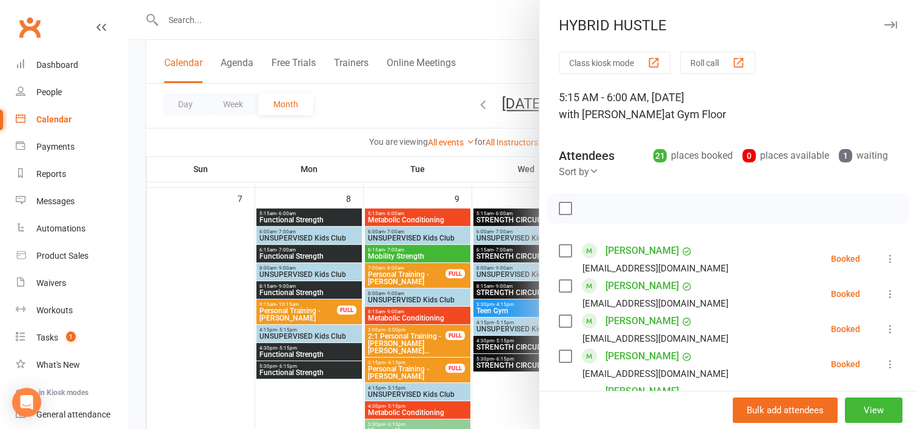
scroll to position [26, 0]
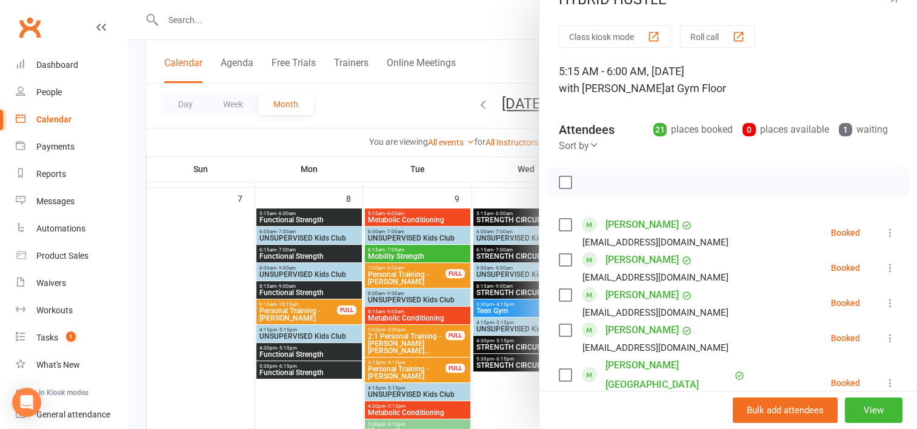
click at [444, 106] on div at bounding box center [522, 214] width 788 height 429
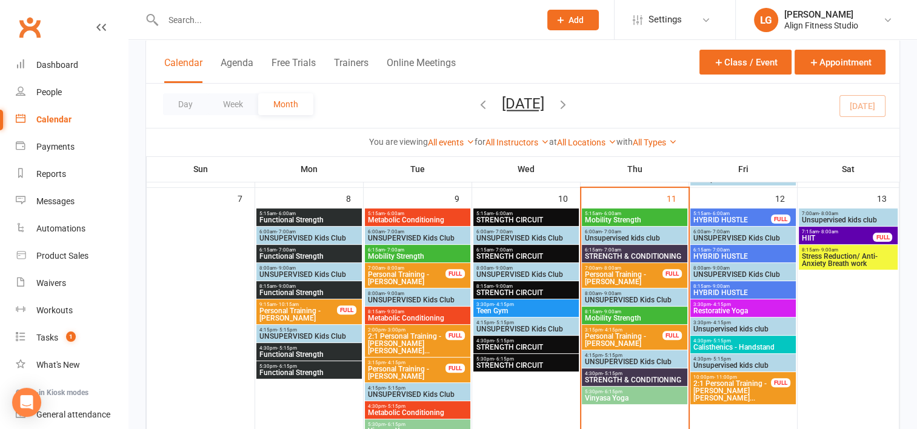
click at [709, 253] on span "HYBRID HUSTLE" at bounding box center [742, 256] width 101 height 7
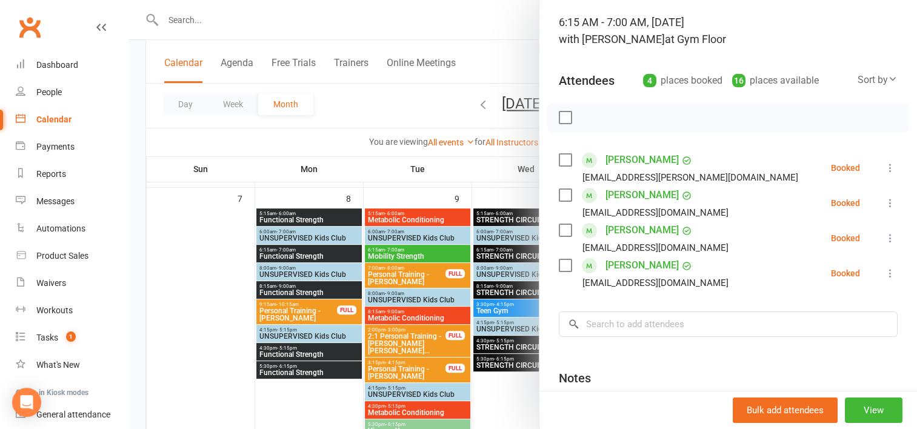
scroll to position [53, 0]
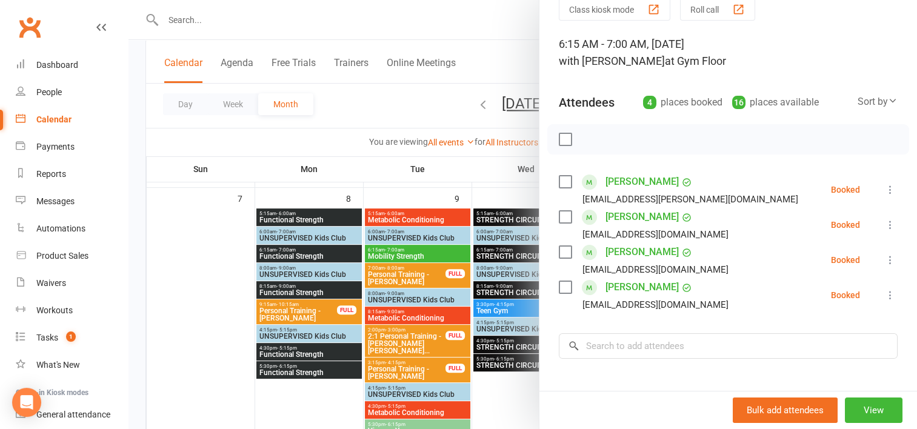
click at [361, 90] on div at bounding box center [522, 214] width 788 height 429
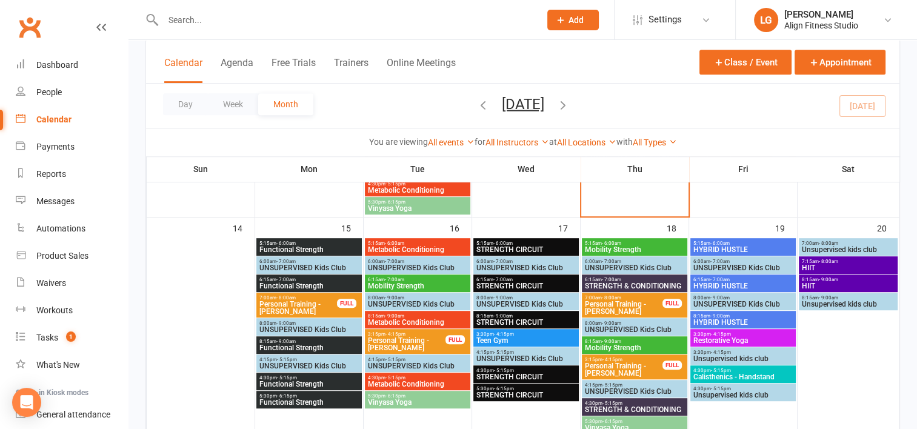
scroll to position [517, 0]
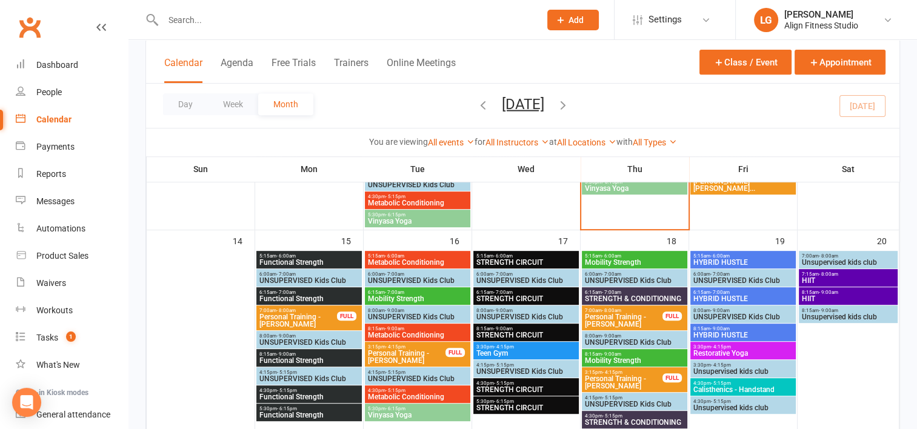
click at [542, 251] on div "5:15am - 6:00am STRENGTH CIRCUIT" at bounding box center [525, 260] width 105 height 18
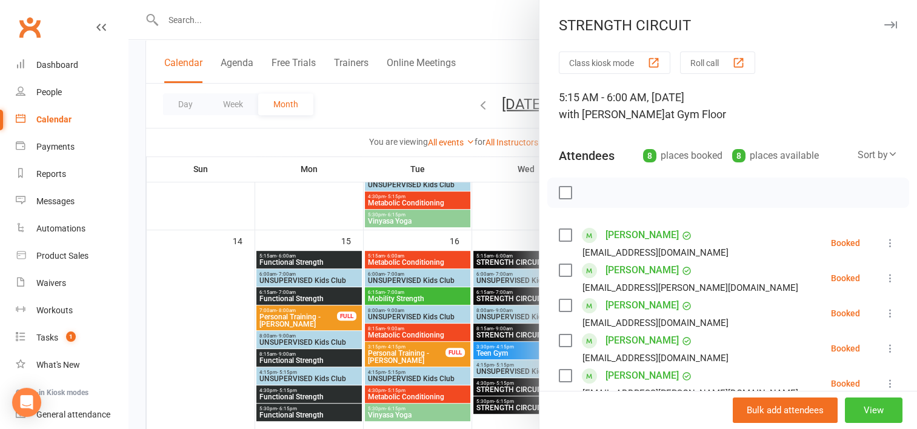
click at [852, 404] on button "View" at bounding box center [874, 409] width 58 height 25
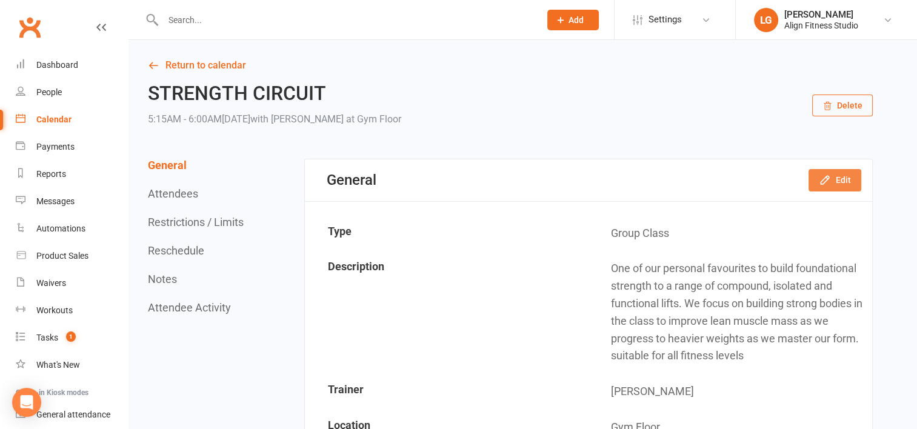
click at [839, 181] on button "Edit" at bounding box center [834, 180] width 53 height 22
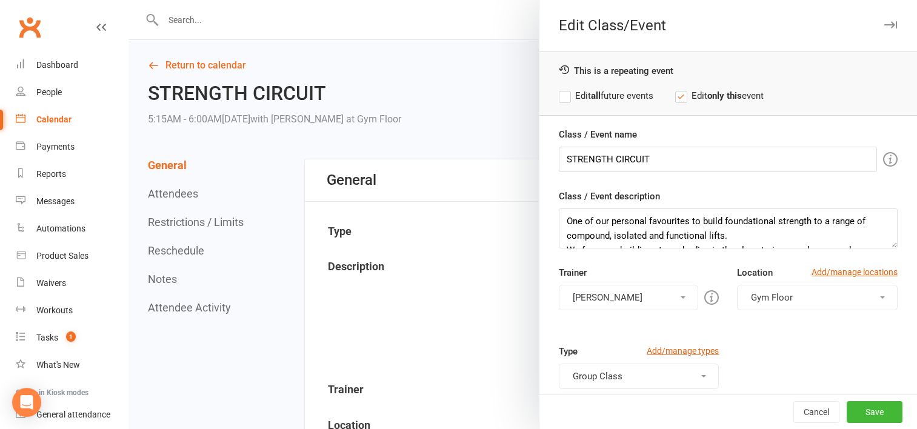
click at [632, 293] on button "Wil barker" at bounding box center [629, 297] width 140 height 25
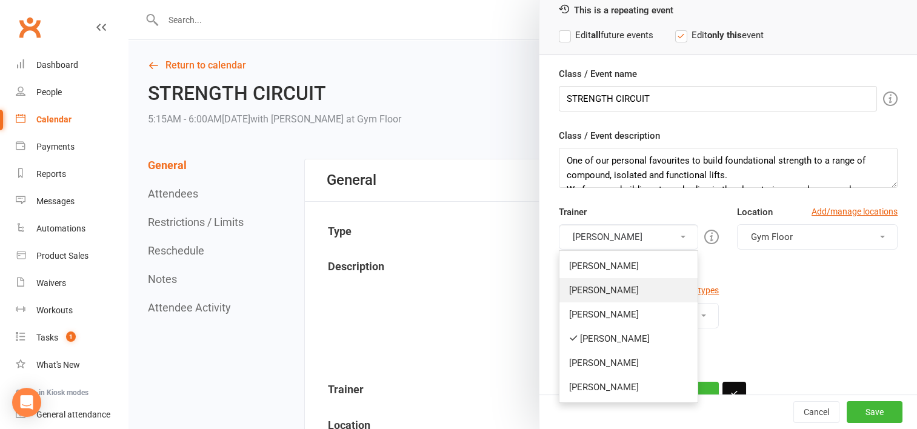
scroll to position [65, 0]
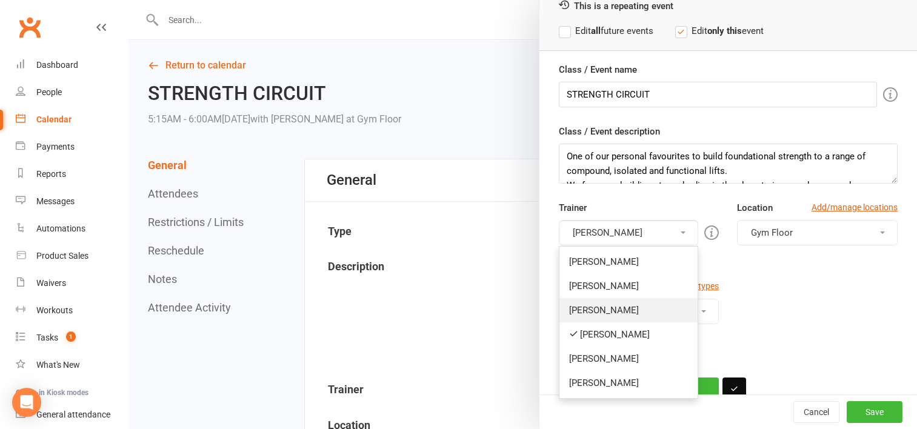
click at [594, 302] on link "Danielle Garcia" at bounding box center [628, 310] width 139 height 24
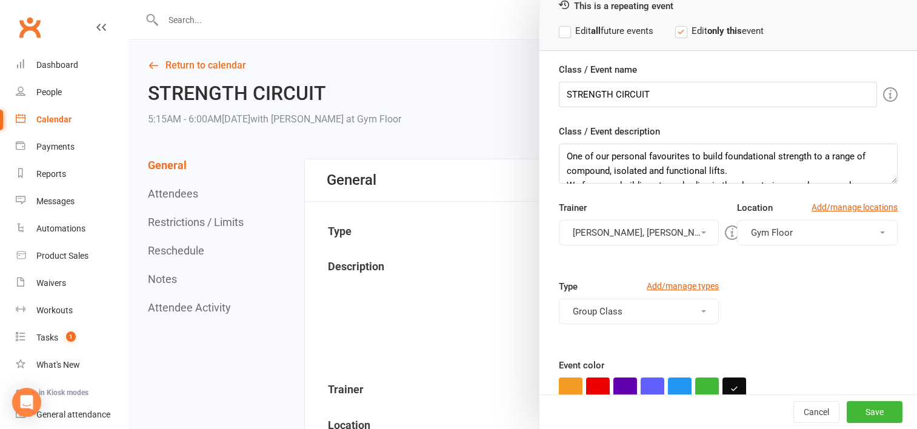
click at [638, 233] on button "Wil barker, Danielle Garcia" at bounding box center [639, 232] width 161 height 25
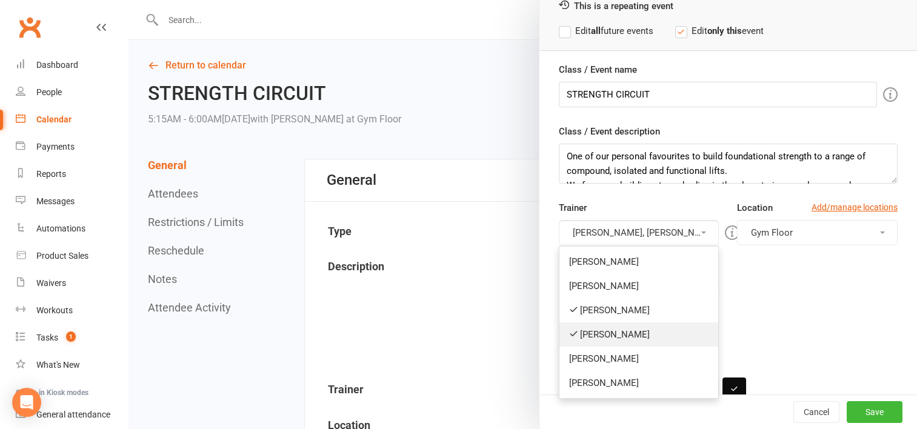
click at [596, 335] on link "Wil barker" at bounding box center [638, 334] width 159 height 24
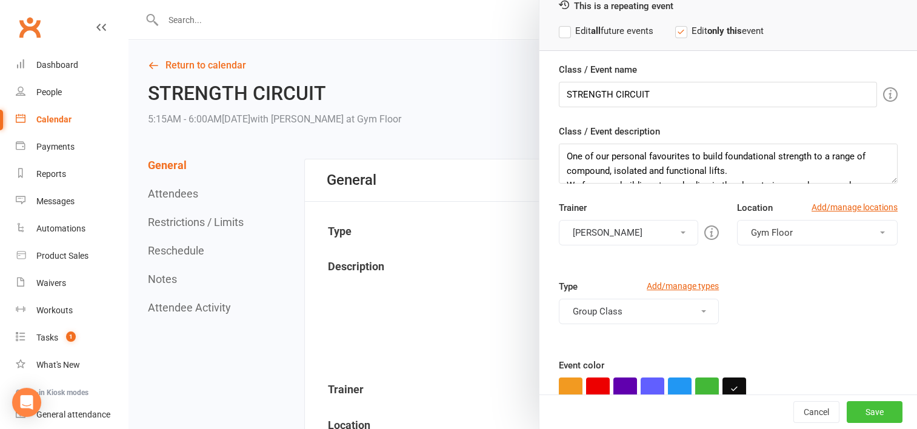
click at [876, 402] on button "Save" at bounding box center [874, 412] width 56 height 22
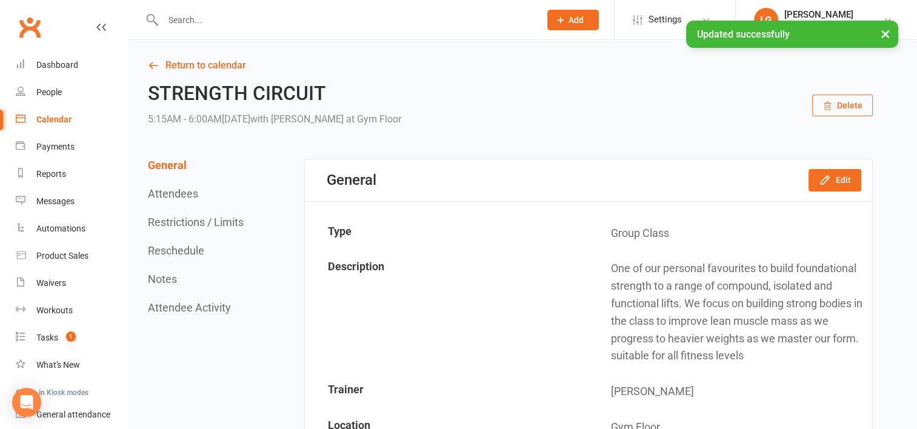
click at [67, 121] on div "Calendar" at bounding box center [53, 119] width 35 height 10
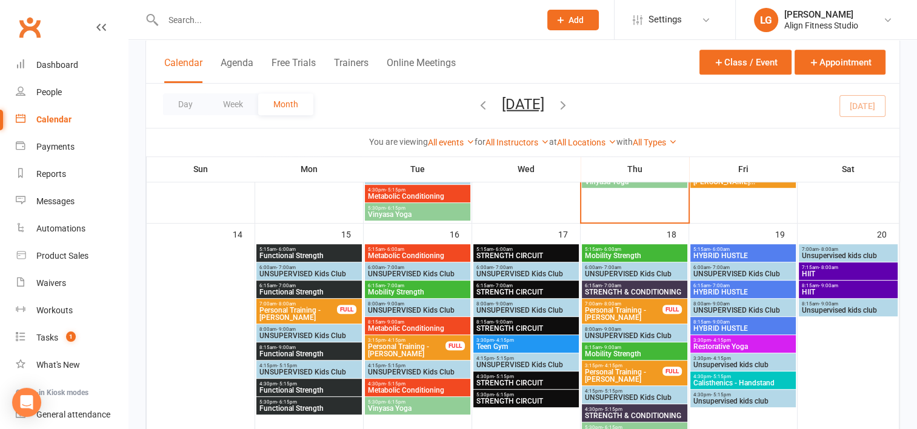
scroll to position [535, 0]
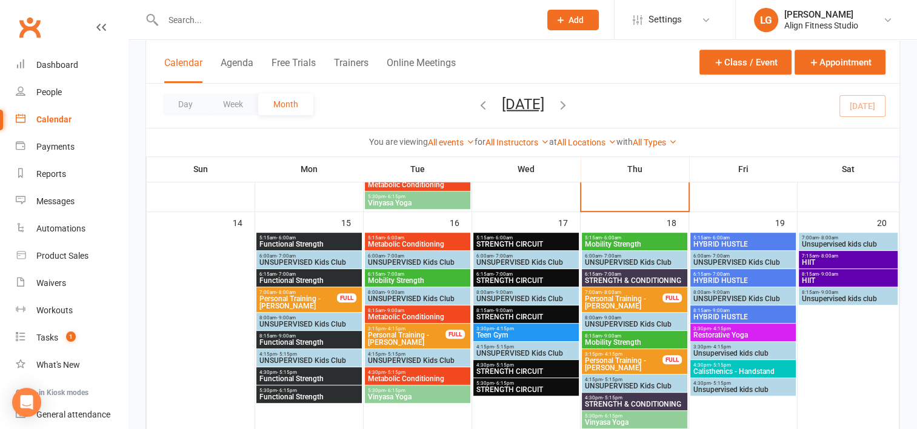
click at [505, 279] on span "STRENGTH CIRCUIT" at bounding box center [526, 280] width 101 height 7
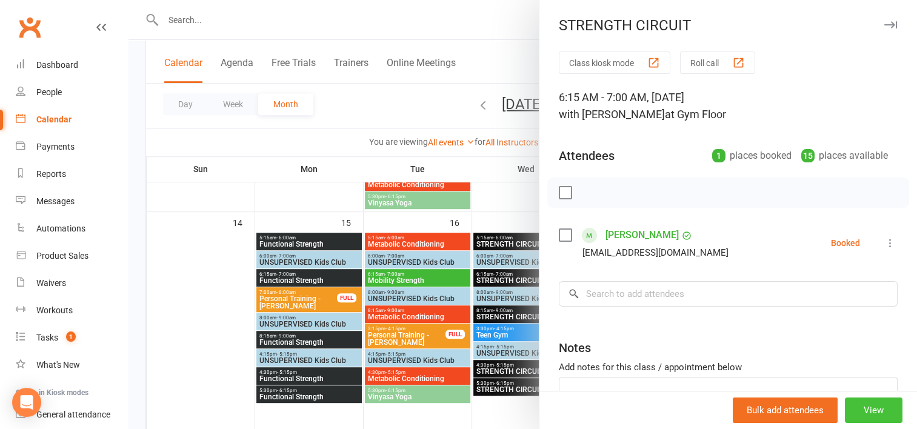
click at [852, 407] on button "View" at bounding box center [874, 409] width 58 height 25
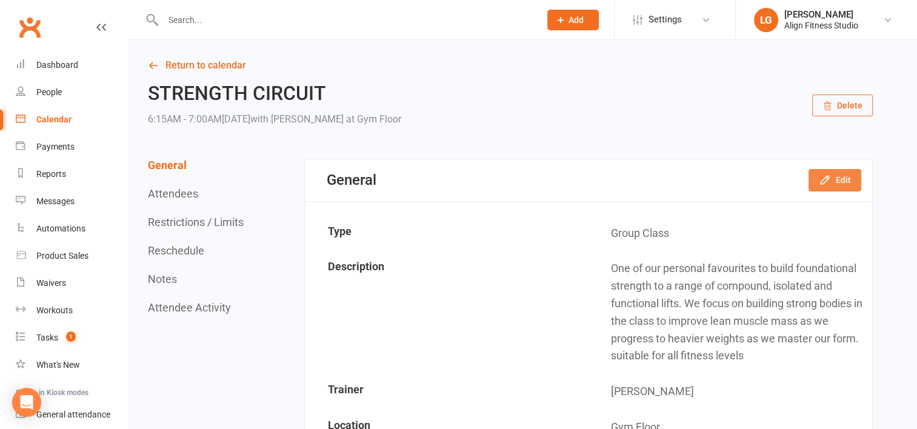
click at [845, 182] on button "Edit" at bounding box center [834, 180] width 53 height 22
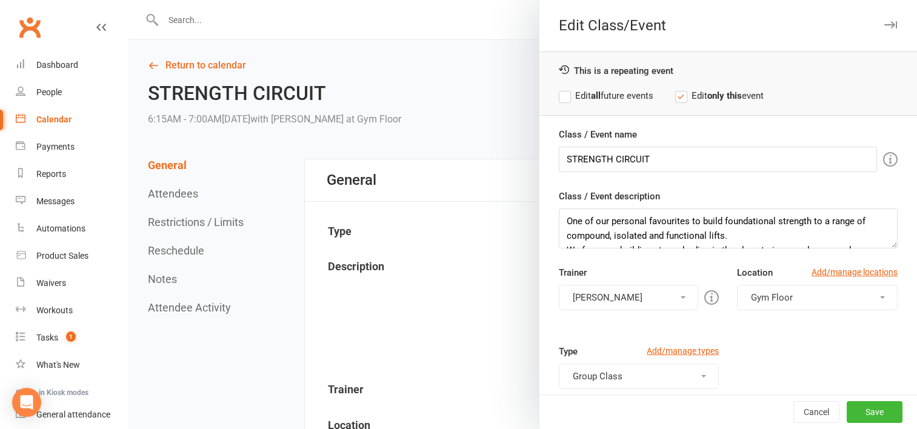
click at [662, 298] on button "Wil barker" at bounding box center [629, 297] width 140 height 25
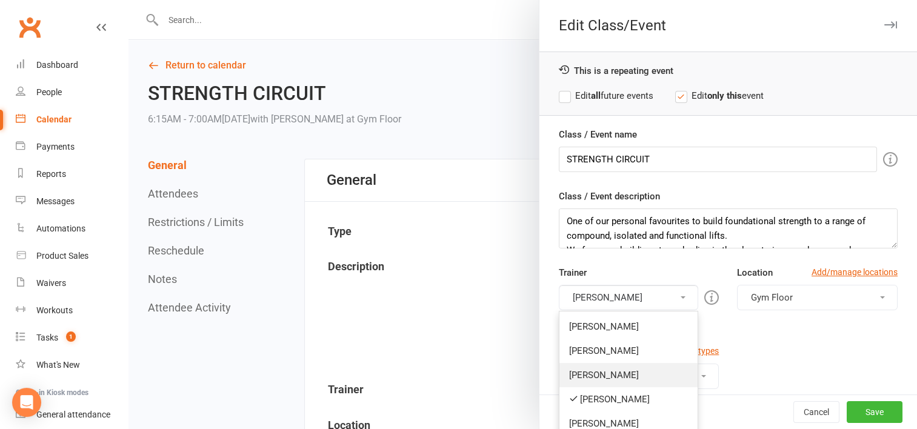
click at [606, 368] on link "Danielle Garcia" at bounding box center [628, 375] width 139 height 24
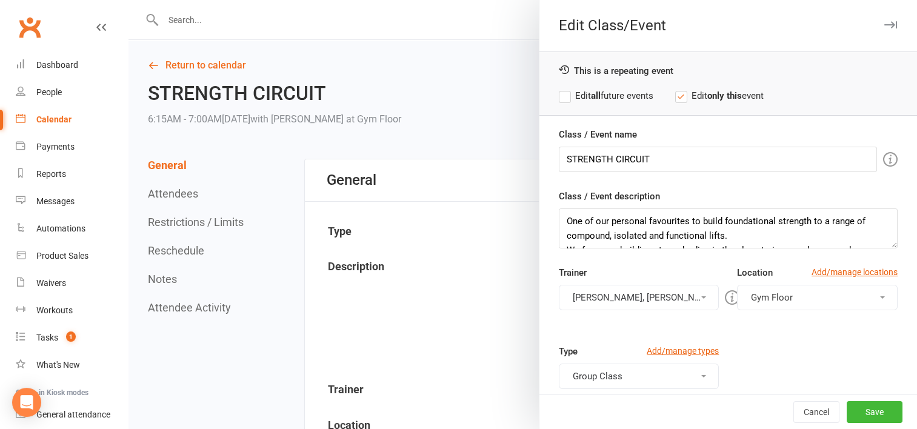
click at [590, 294] on button "Wil barker, Danielle Garcia" at bounding box center [639, 297] width 161 height 25
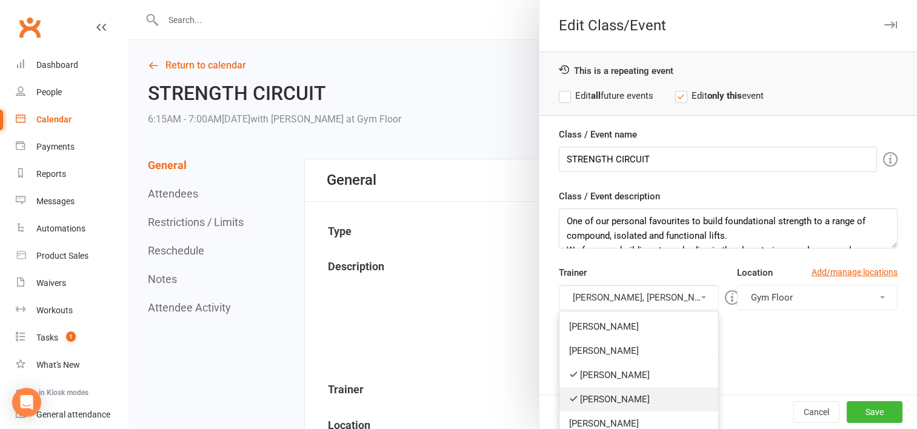
click at [599, 400] on link "Wil barker" at bounding box center [638, 399] width 159 height 24
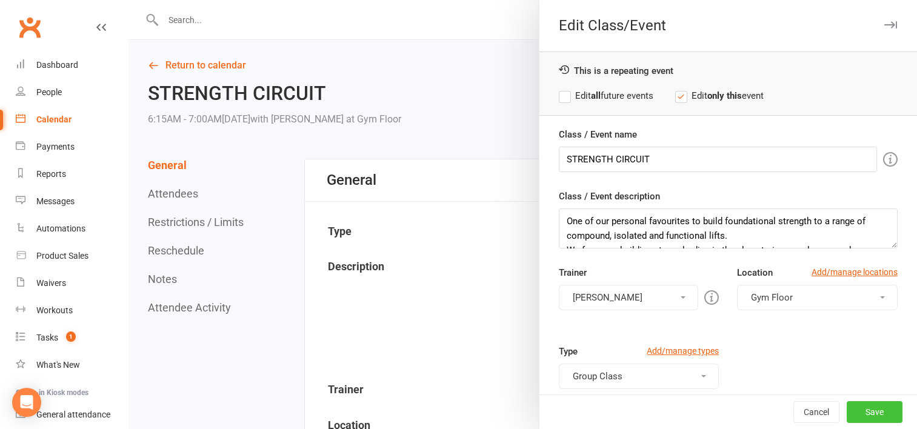
click at [853, 410] on button "Save" at bounding box center [874, 412] width 56 height 22
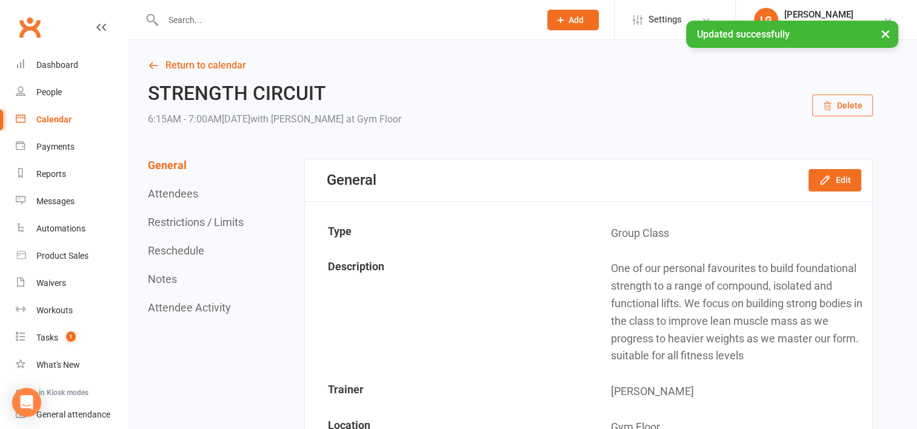
click at [61, 118] on div "Calendar" at bounding box center [53, 119] width 35 height 10
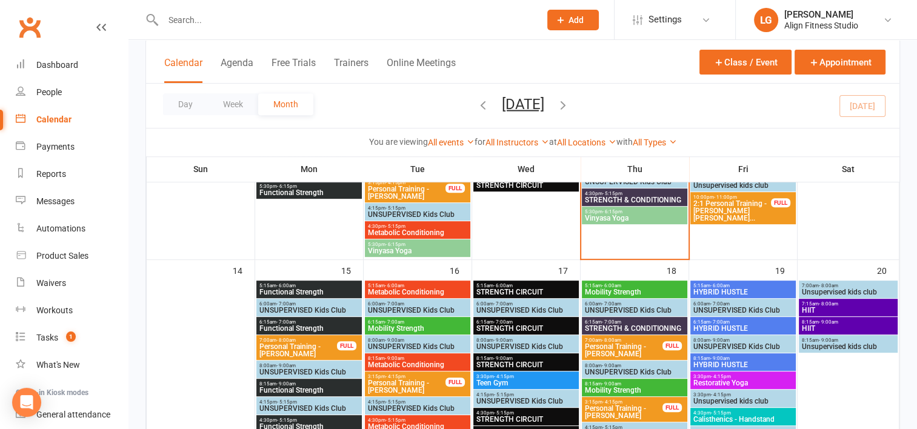
scroll to position [493, 0]
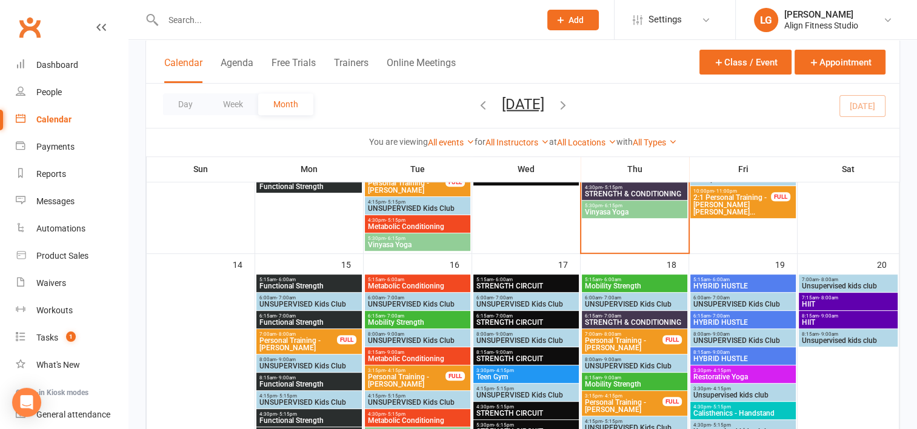
click at [504, 356] on span "STRENGTH CIRCUIT" at bounding box center [526, 358] width 101 height 7
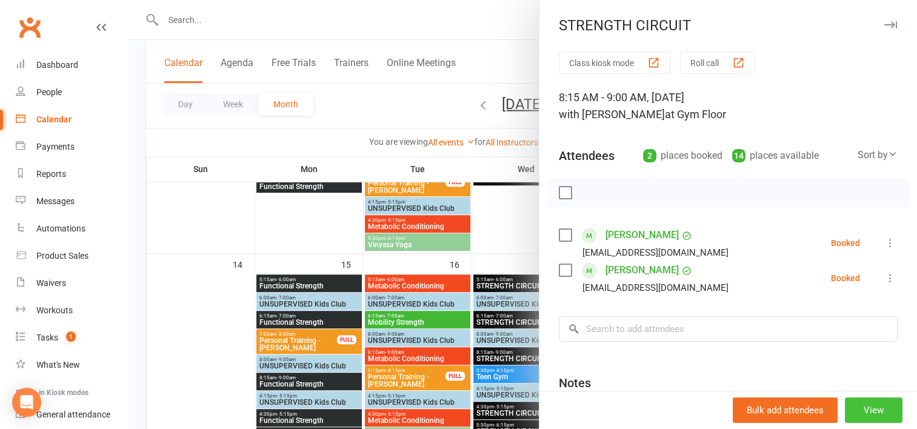
click at [851, 419] on button "View" at bounding box center [874, 409] width 58 height 25
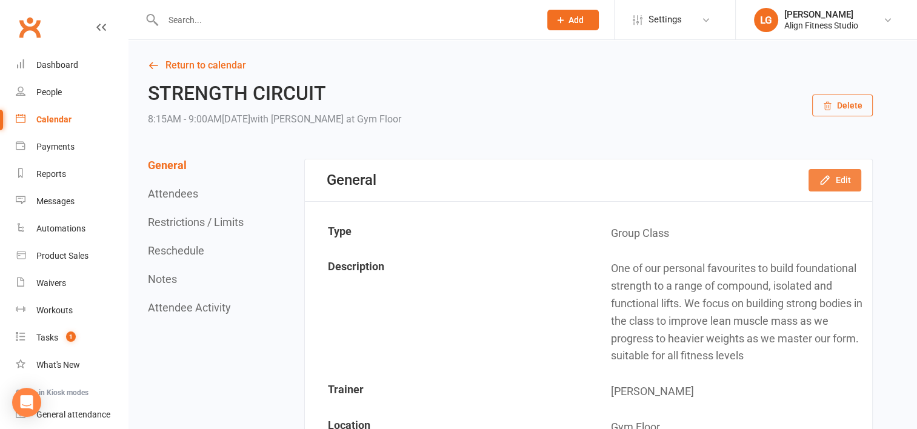
click at [843, 185] on button "Edit" at bounding box center [834, 180] width 53 height 22
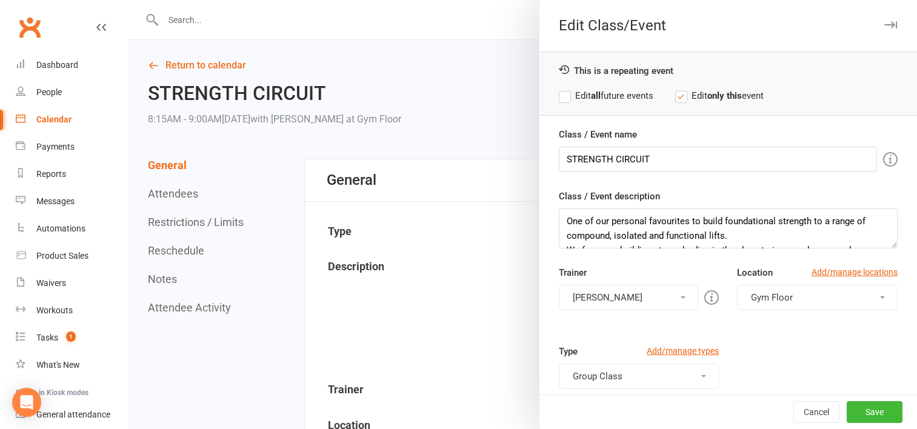
click at [660, 302] on button "Wil barker" at bounding box center [629, 297] width 140 height 25
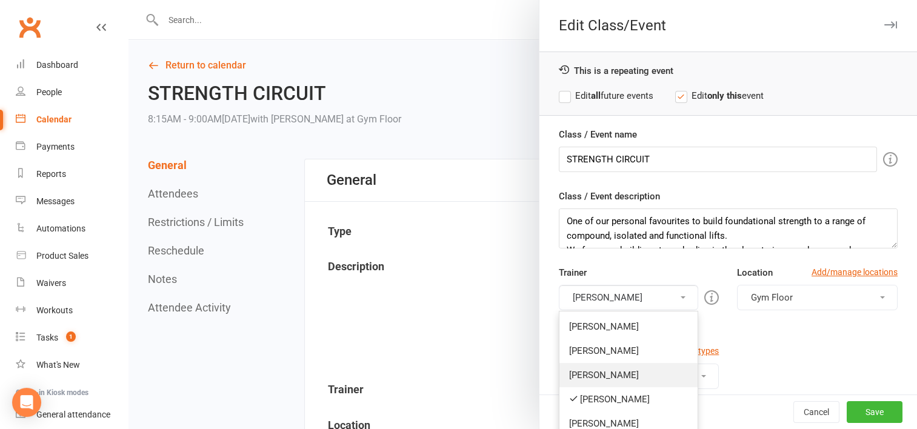
click at [614, 383] on link "Danielle Garcia" at bounding box center [628, 375] width 139 height 24
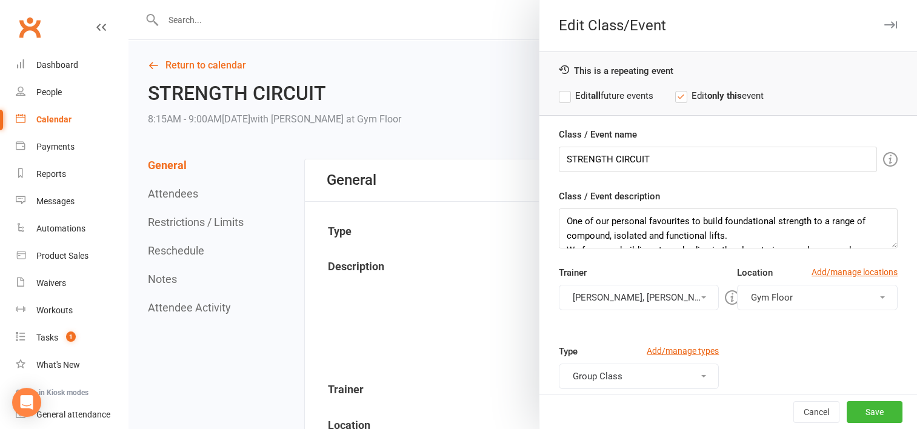
click at [652, 290] on button "Wil barker, Danielle Garcia" at bounding box center [639, 297] width 161 height 25
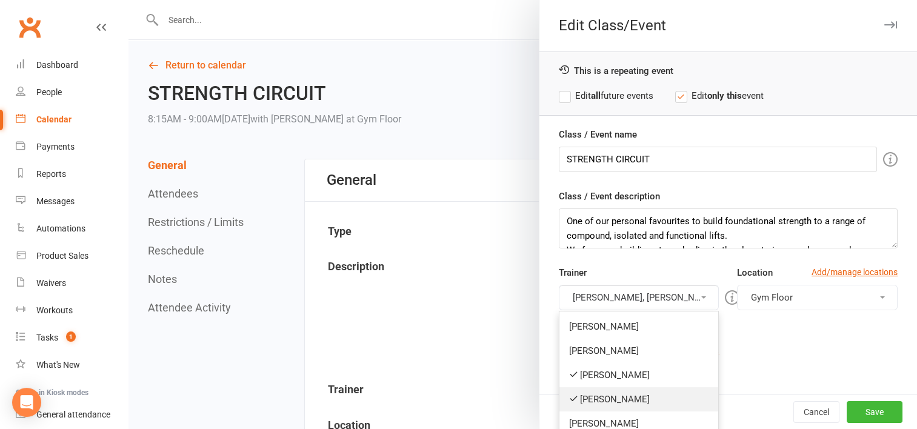
click at [588, 397] on link "Wil barker" at bounding box center [638, 399] width 159 height 24
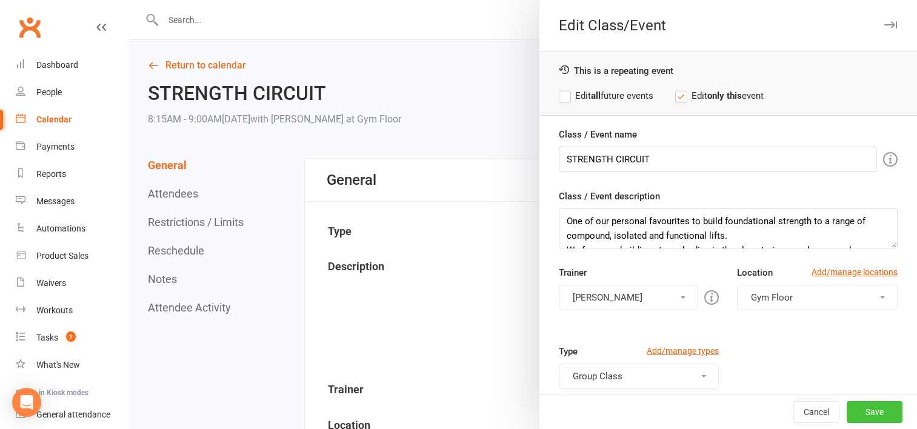
click at [850, 413] on button "Save" at bounding box center [874, 412] width 56 height 22
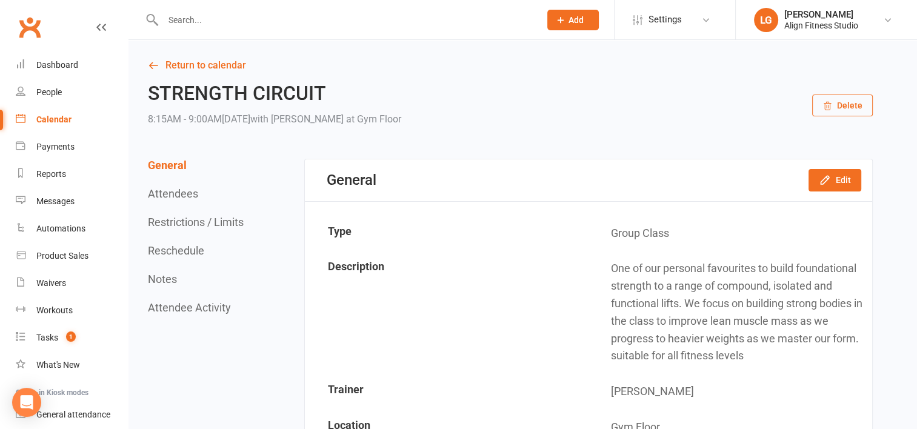
click at [48, 117] on div "Calendar" at bounding box center [53, 119] width 35 height 10
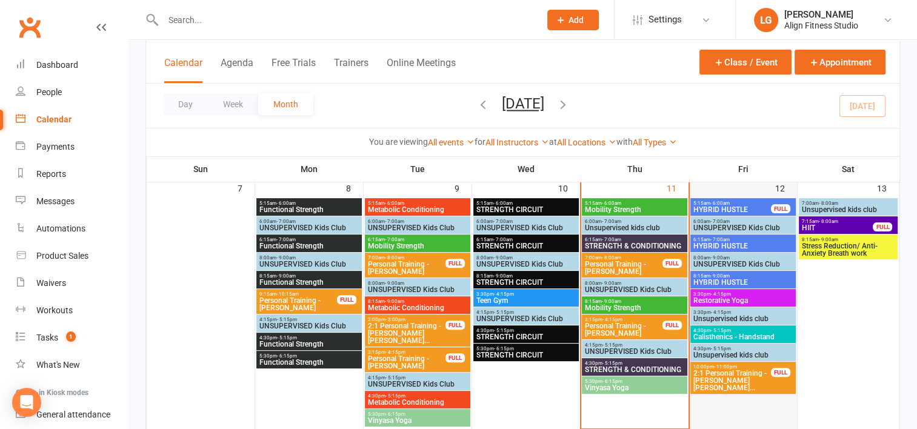
scroll to position [319, 0]
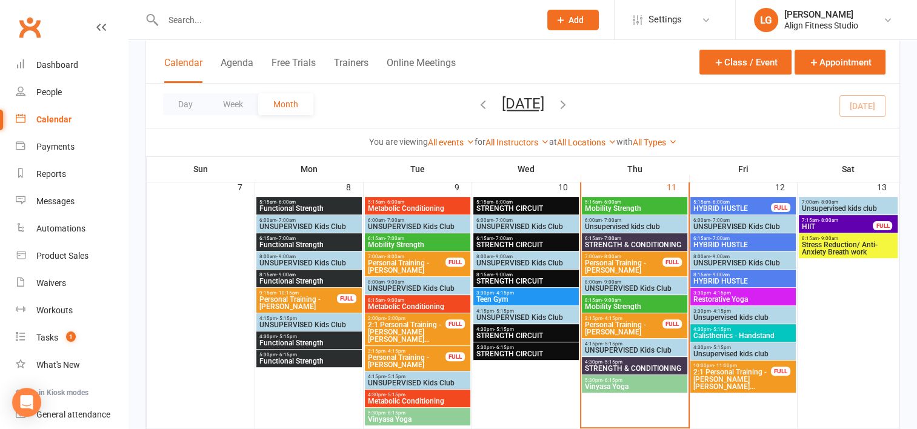
click at [720, 371] on span "2:1 Personal Training - Alison Brett, Bernice Spac..." at bounding box center [731, 379] width 79 height 22
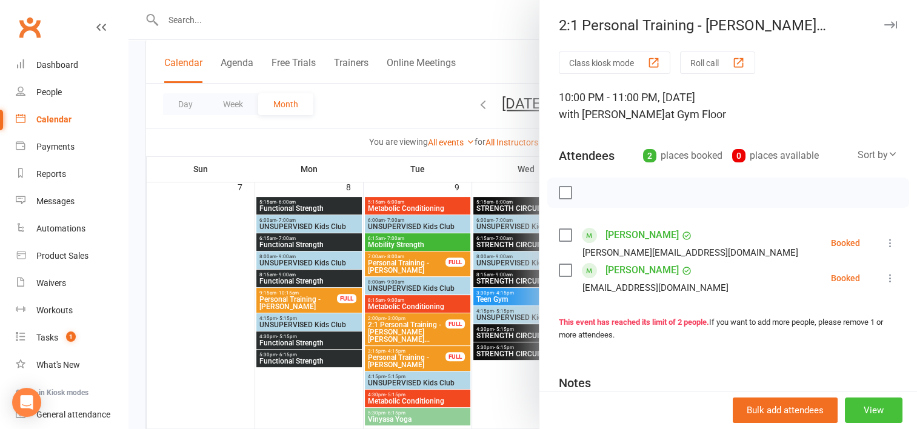
click at [869, 407] on button "View" at bounding box center [874, 409] width 58 height 25
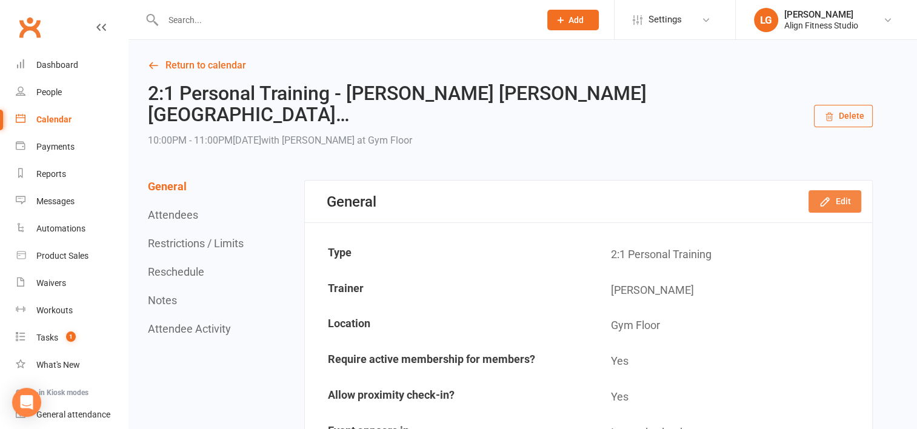
click at [841, 190] on button "Edit" at bounding box center [834, 201] width 53 height 22
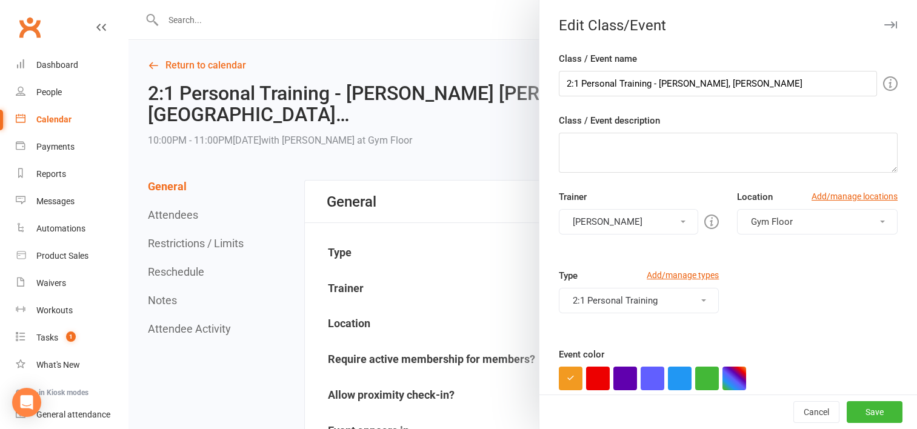
click at [451, 61] on div at bounding box center [522, 214] width 788 height 429
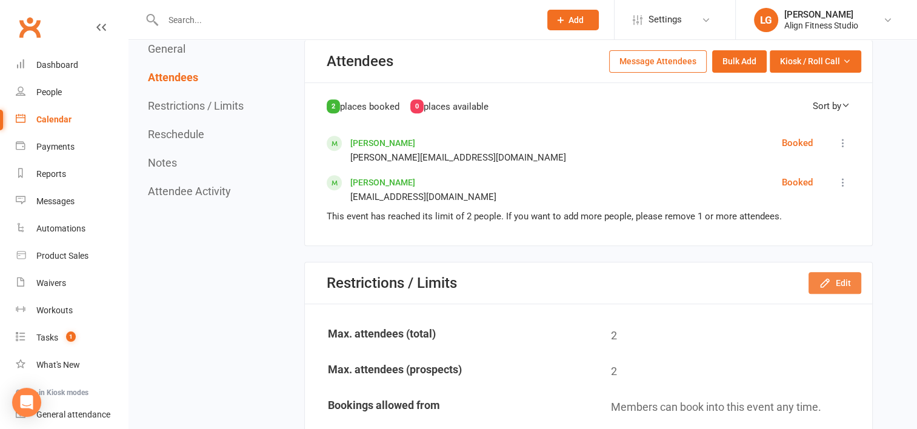
scroll to position [496, 0]
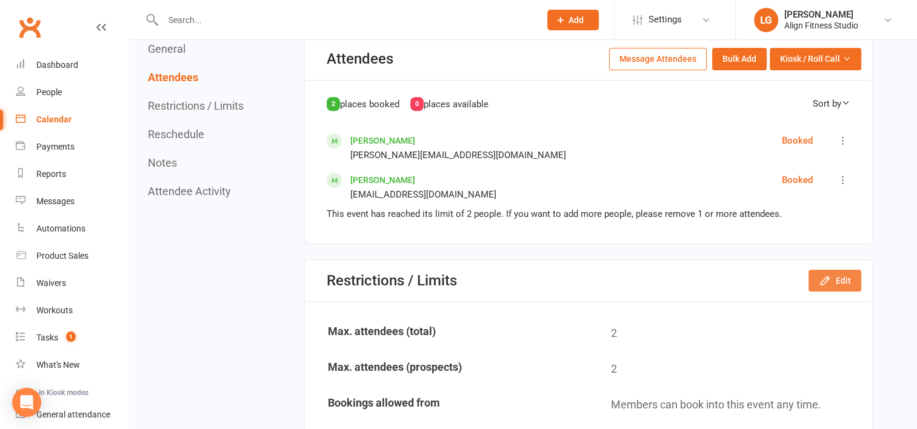
click at [836, 270] on button "Edit" at bounding box center [834, 281] width 53 height 22
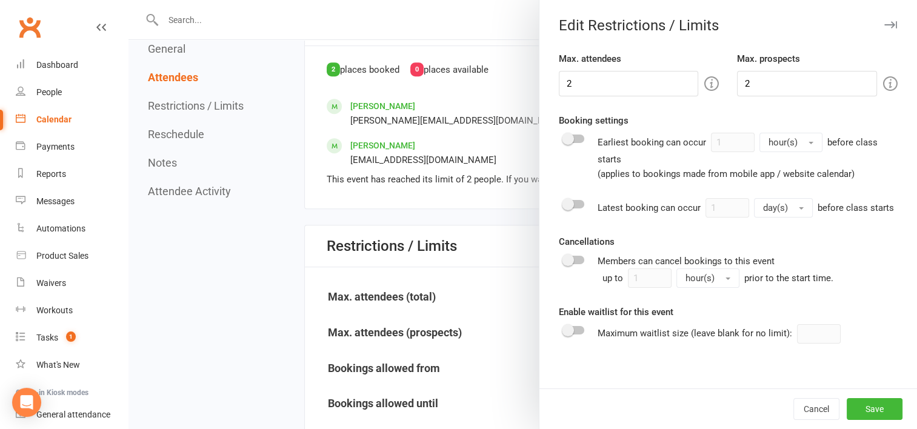
scroll to position [531, 0]
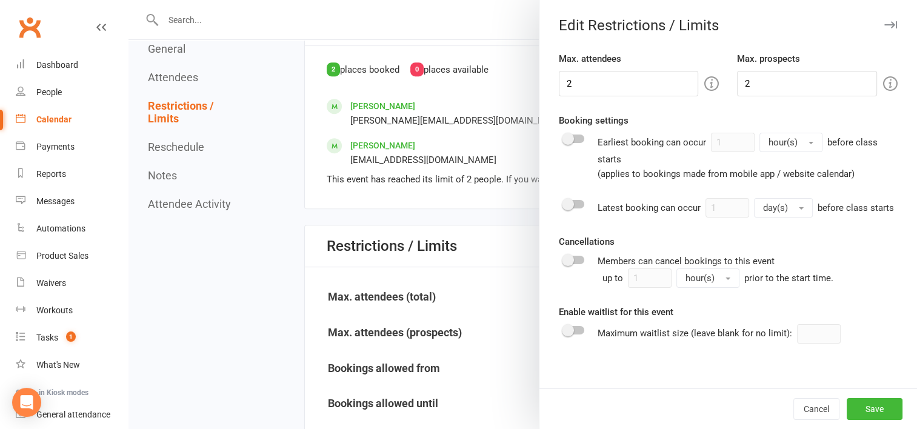
click at [498, 213] on div at bounding box center [522, 214] width 788 height 429
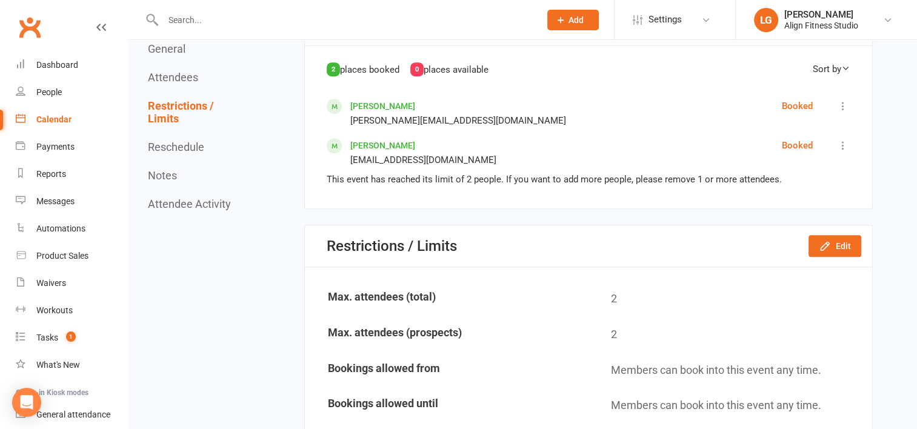
click at [163, 150] on button "Reschedule" at bounding box center [176, 147] width 56 height 13
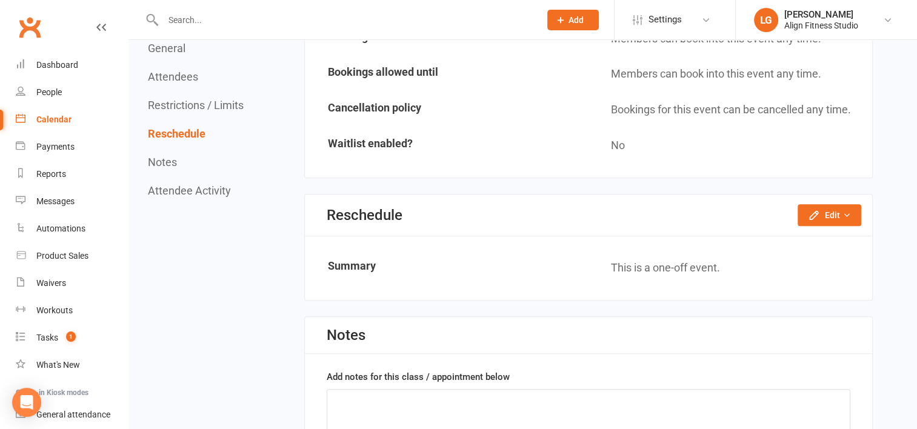
scroll to position [868, 0]
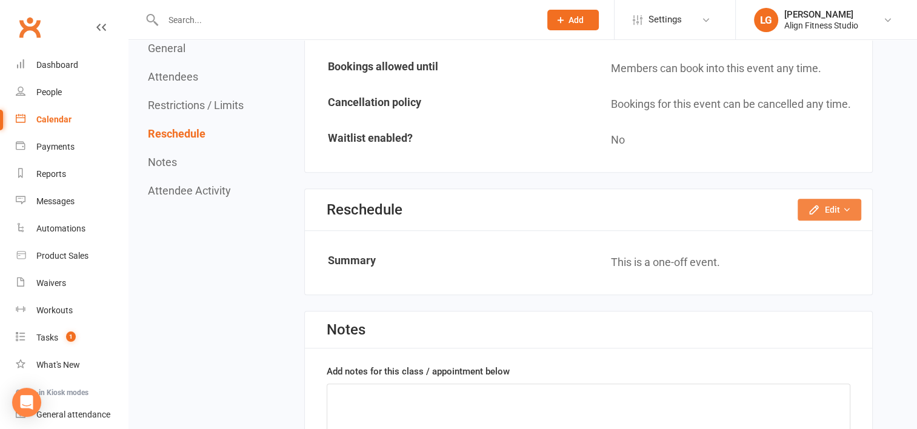
click at [828, 199] on button "Edit" at bounding box center [829, 210] width 64 height 22
click at [805, 225] on link "Reschedule this event only" at bounding box center [796, 237] width 127 height 24
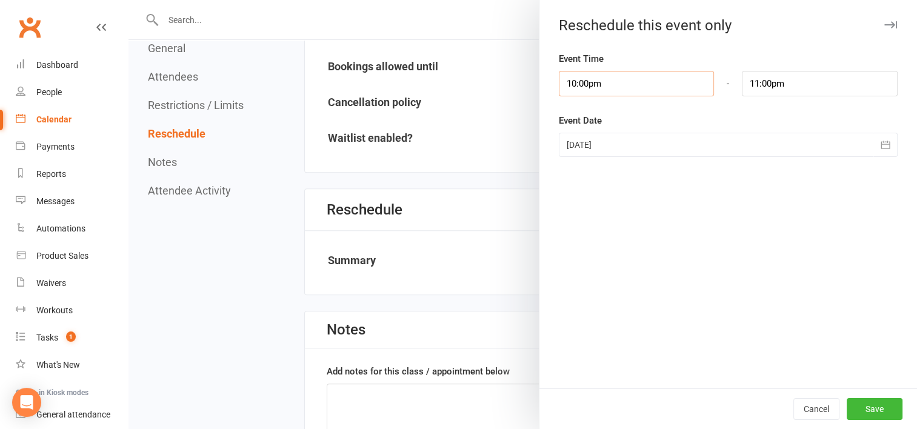
click at [662, 82] on input "10:00pm" at bounding box center [637, 83] width 156 height 25
type input "10:00am"
type input "11:00am"
click at [587, 121] on li "10:00am" at bounding box center [588, 124] width 58 height 18
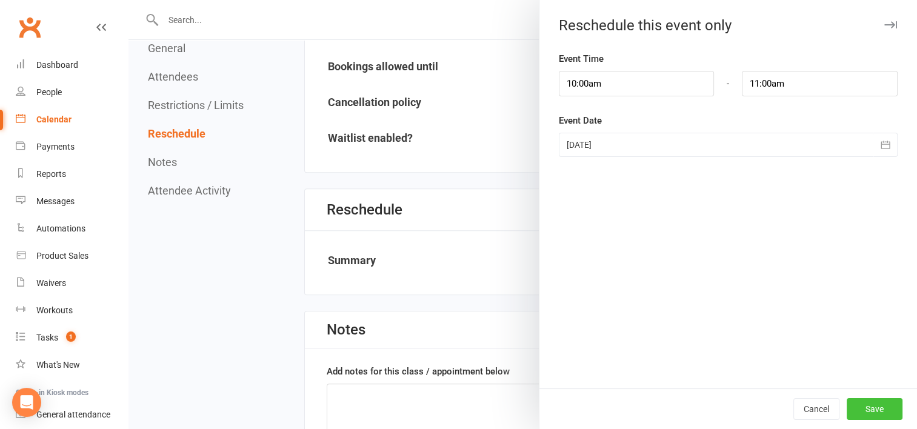
click at [850, 402] on button "Save" at bounding box center [874, 409] width 56 height 22
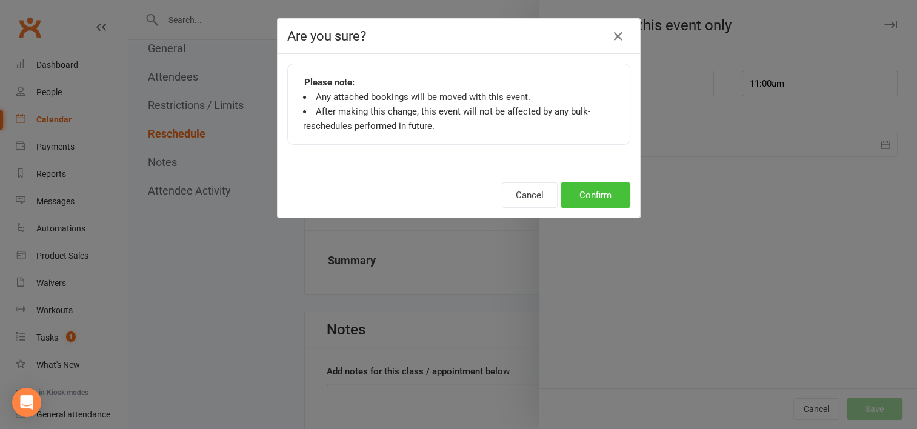
click at [599, 194] on button "Confirm" at bounding box center [595, 194] width 70 height 25
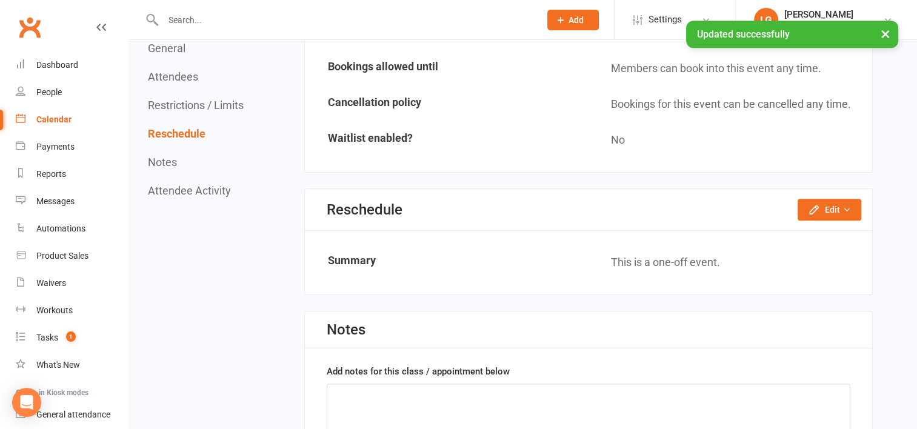
click at [56, 120] on div "Calendar" at bounding box center [53, 119] width 35 height 10
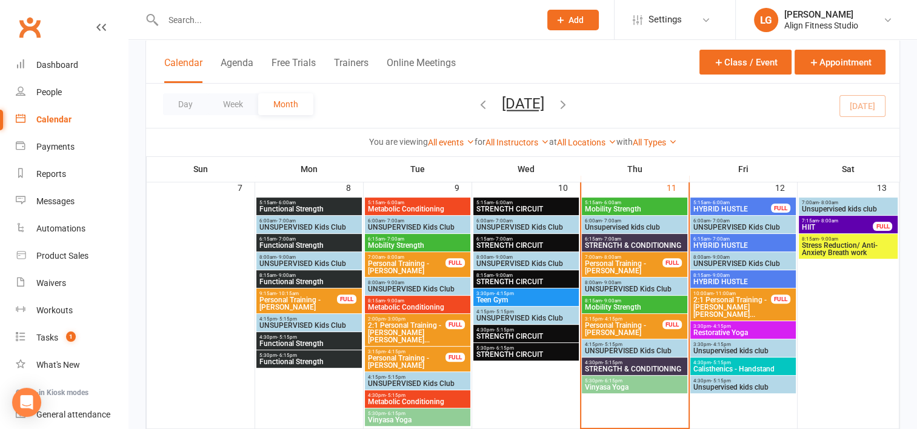
scroll to position [317, 0]
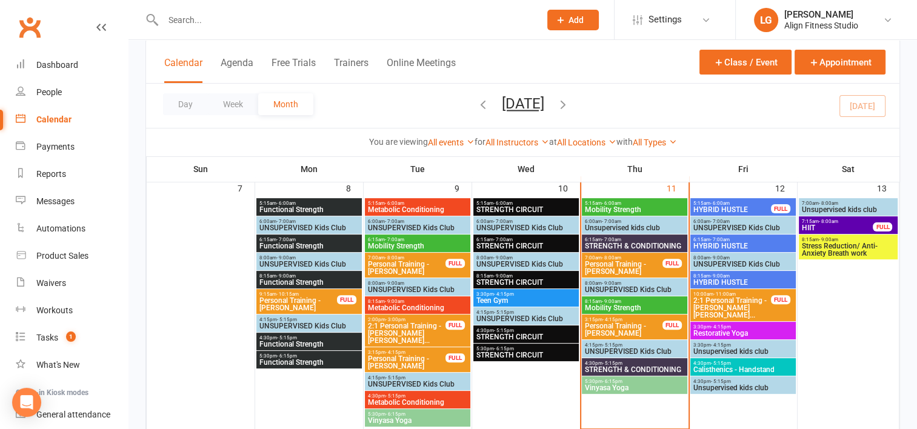
click at [726, 306] on span "2:1 Personal Training - Alison Brett, Bernice Spac..." at bounding box center [731, 308] width 79 height 22
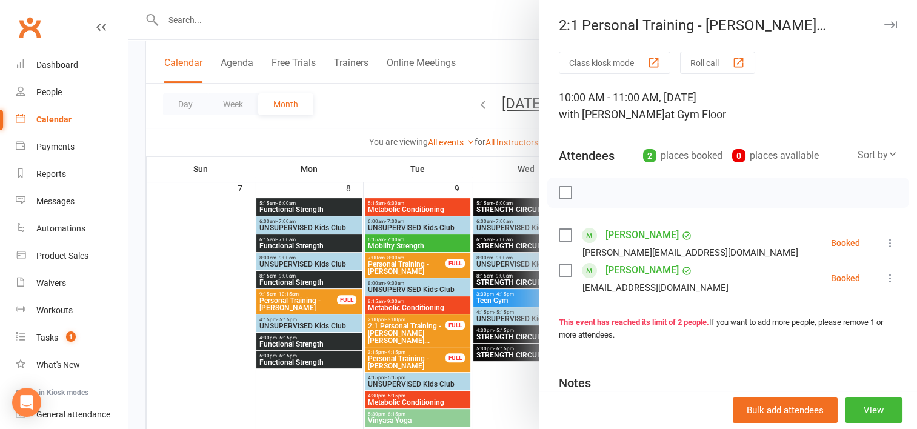
click at [448, 173] on div at bounding box center [522, 214] width 788 height 429
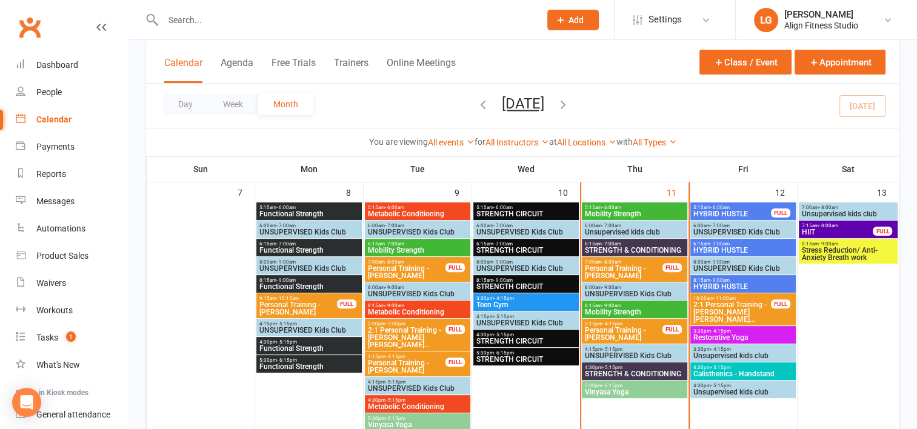
scroll to position [324, 0]
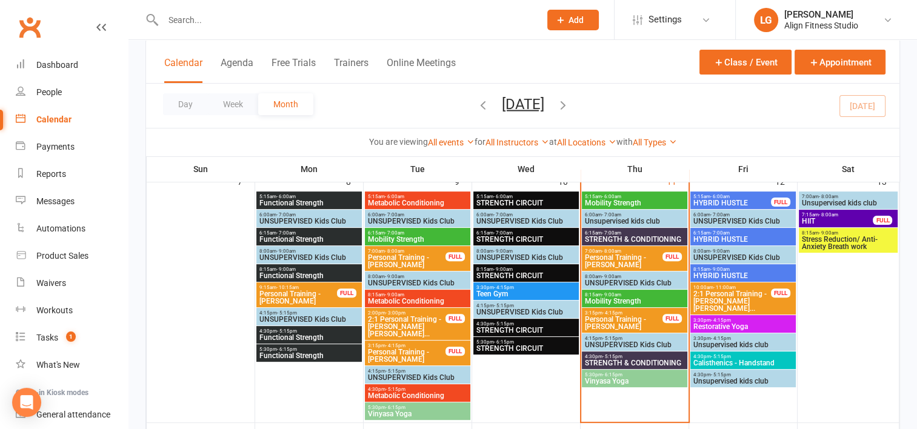
click at [830, 212] on span "- 8:00am" at bounding box center [827, 214] width 19 height 5
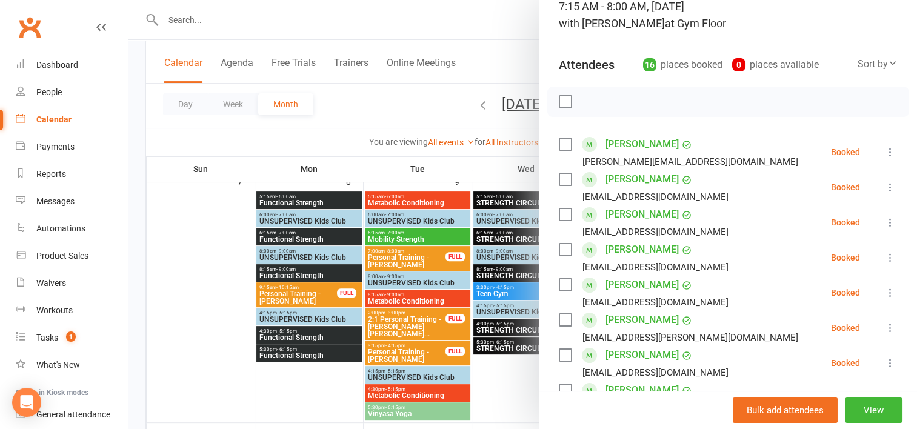
scroll to position [78, 0]
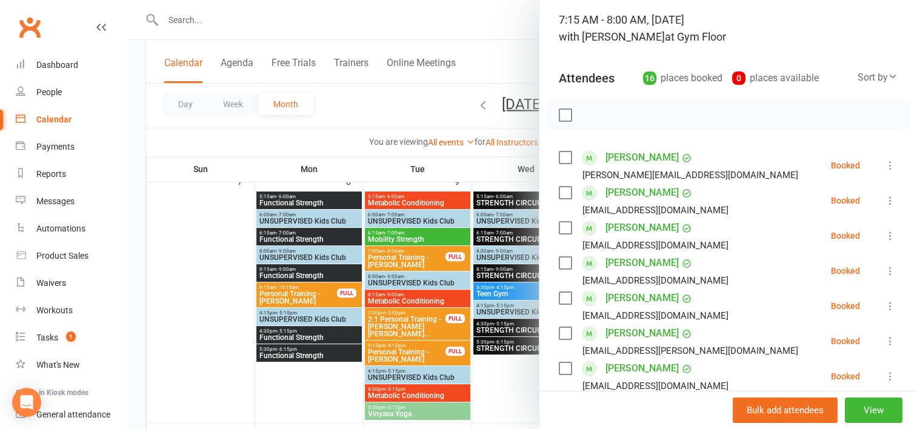
click at [491, 74] on div at bounding box center [522, 214] width 788 height 429
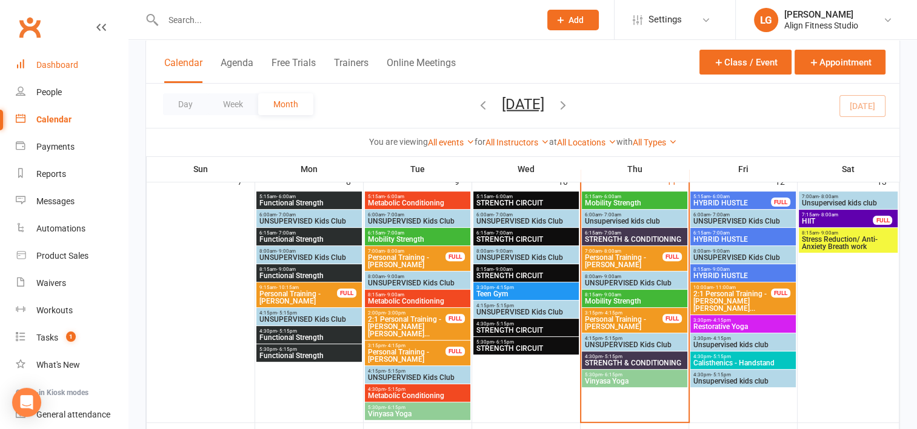
click at [78, 65] on link "Dashboard" at bounding box center [72, 64] width 112 height 27
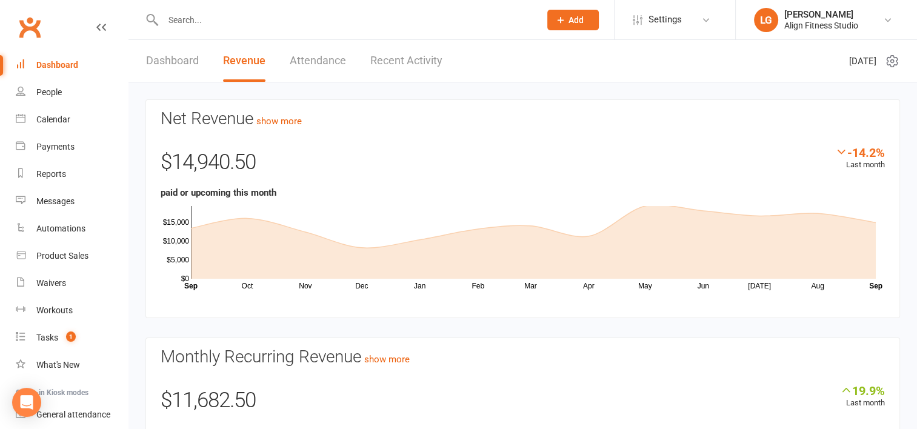
click at [180, 53] on link "Dashboard" at bounding box center [172, 61] width 53 height 42
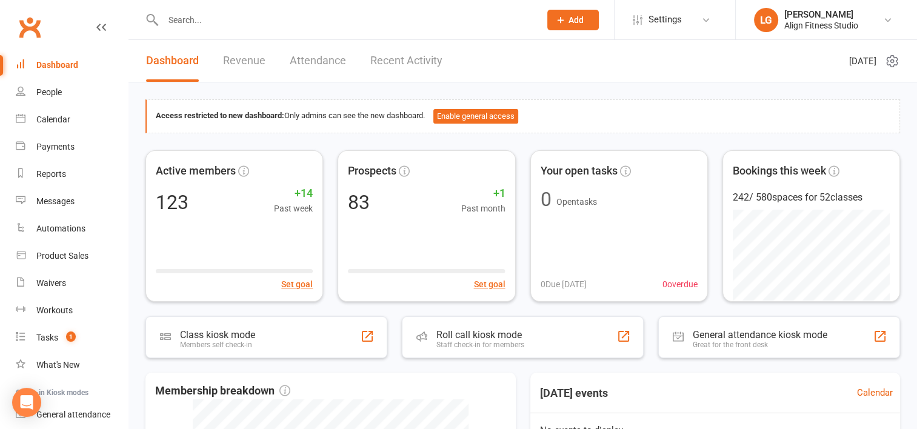
click at [407, 62] on link "Recent Activity" at bounding box center [406, 61] width 72 height 42
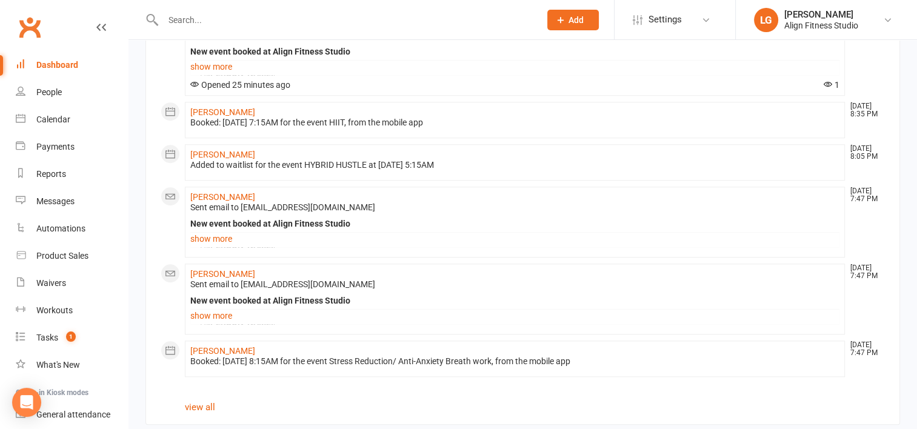
scroll to position [946, 0]
